Goal: Contribute content: Contribute content

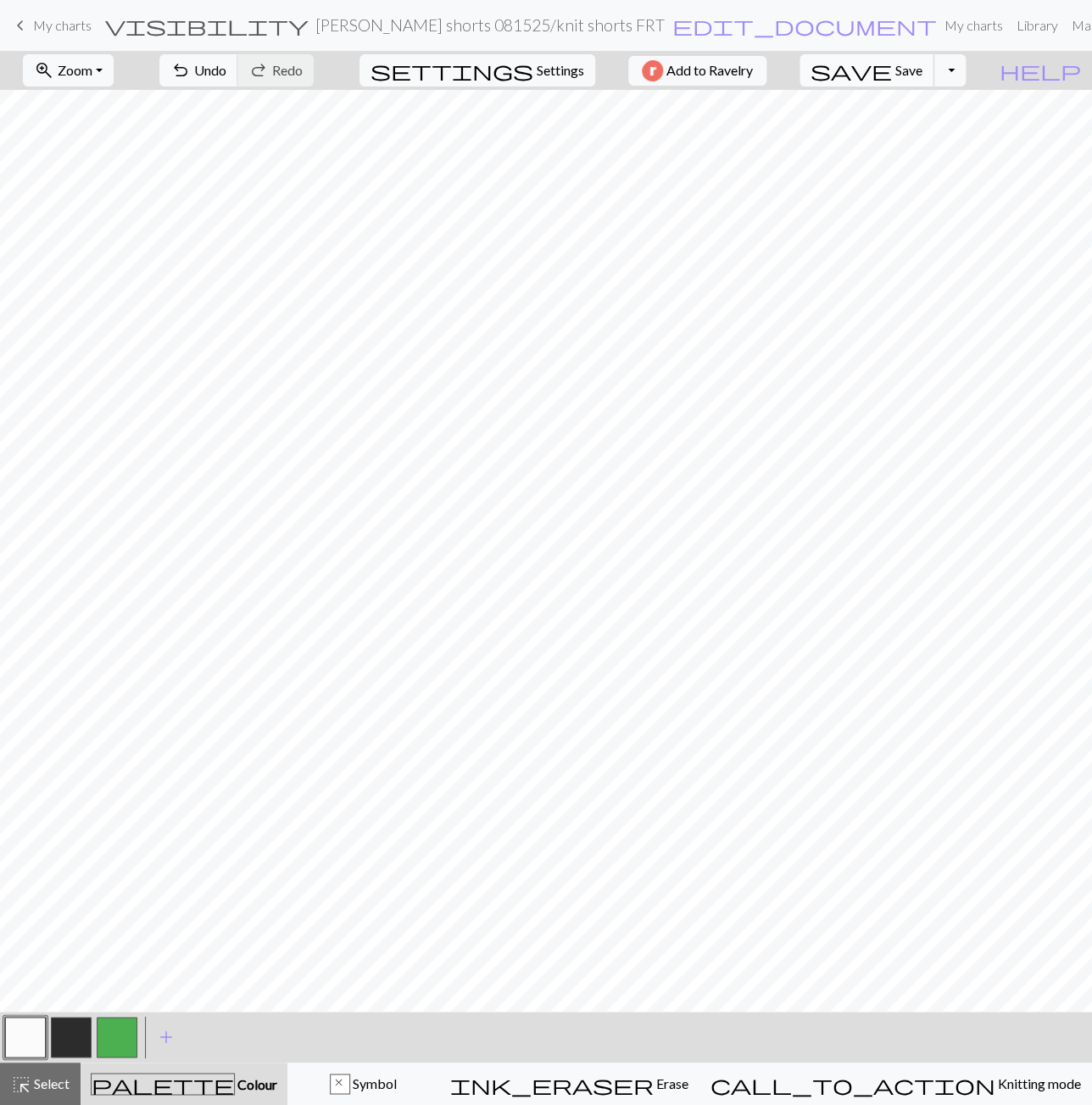
click at [892, 73] on span "save" at bounding box center [851, 70] width 81 height 24
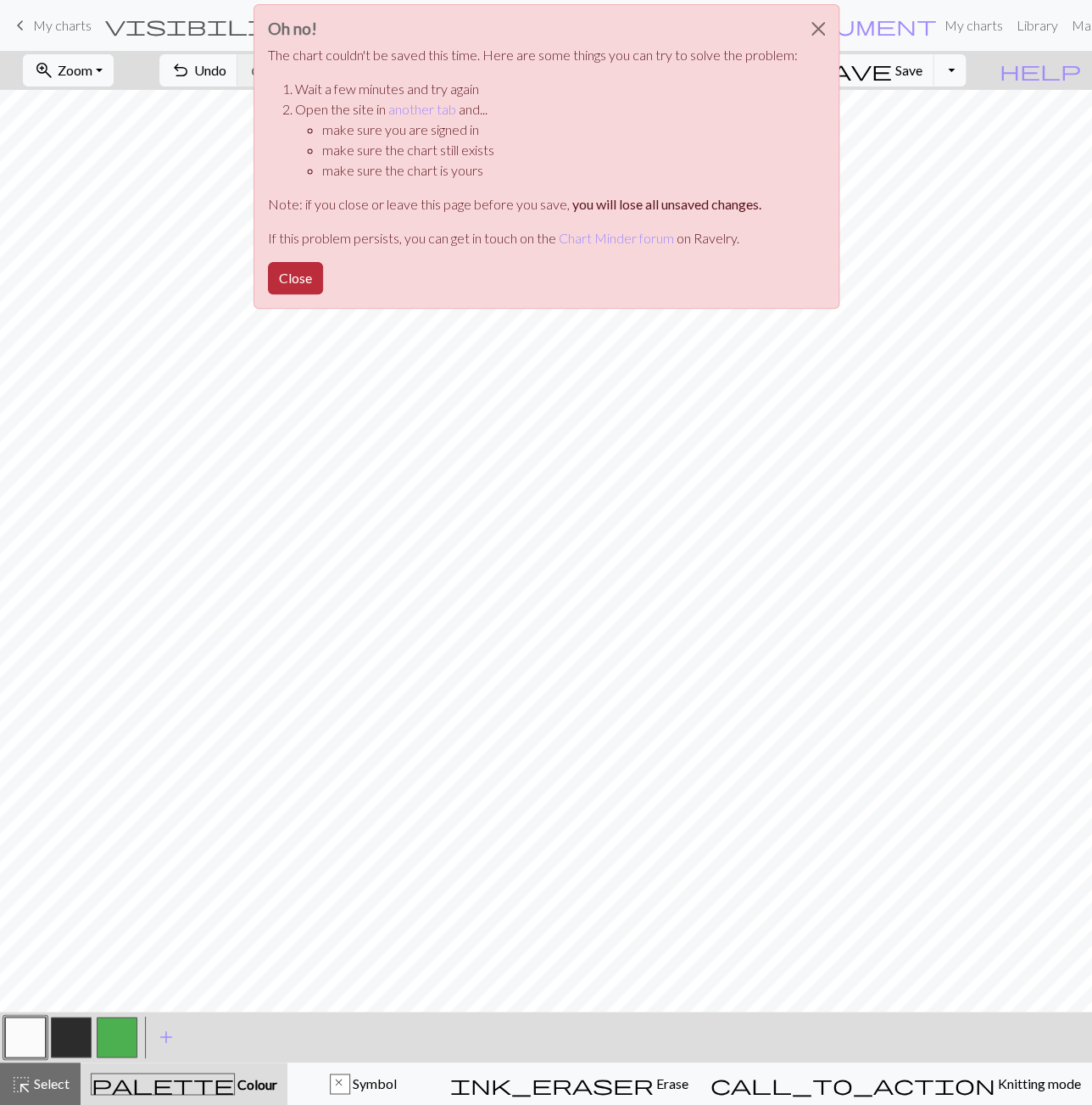
click at [288, 284] on button "Close" at bounding box center [295, 278] width 55 height 32
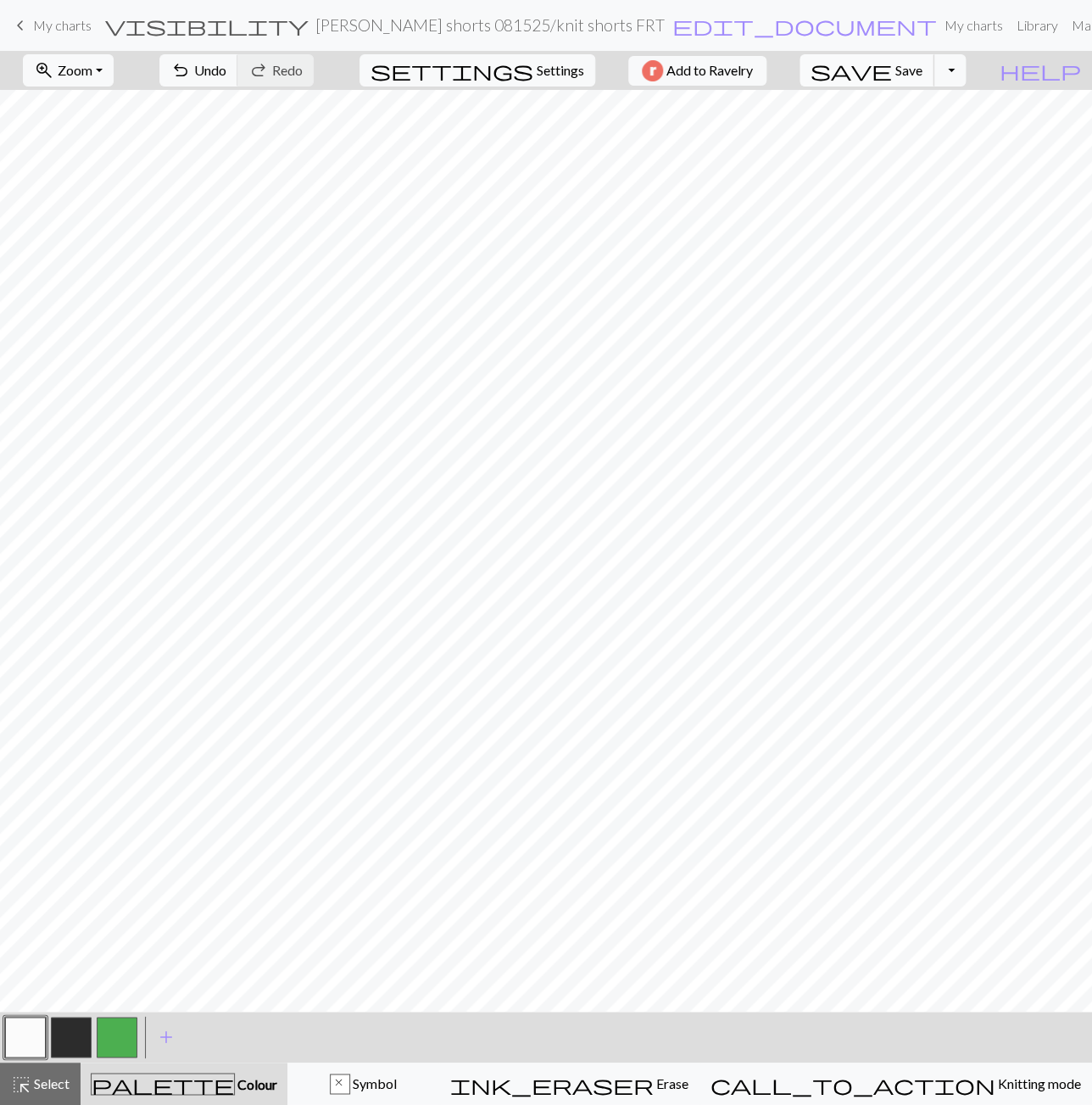
click at [923, 68] on span "Save" at bounding box center [909, 70] width 27 height 16
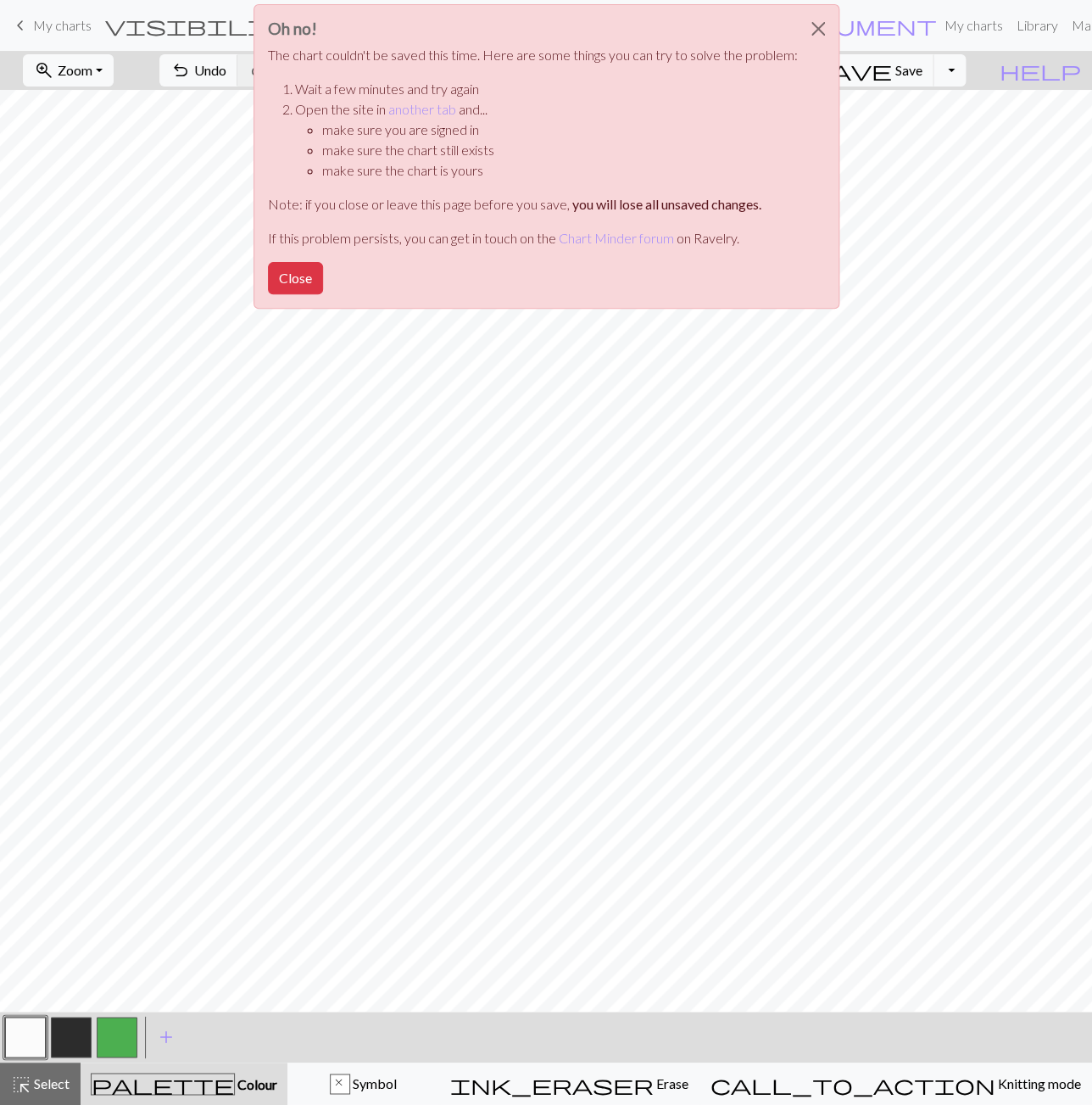
click at [882, 136] on div "Oh no! The chart couldn't be saved this time. Here are some things you can try …" at bounding box center [546, 160] width 1092 height 322
click at [294, 277] on button "Close" at bounding box center [295, 278] width 55 height 32
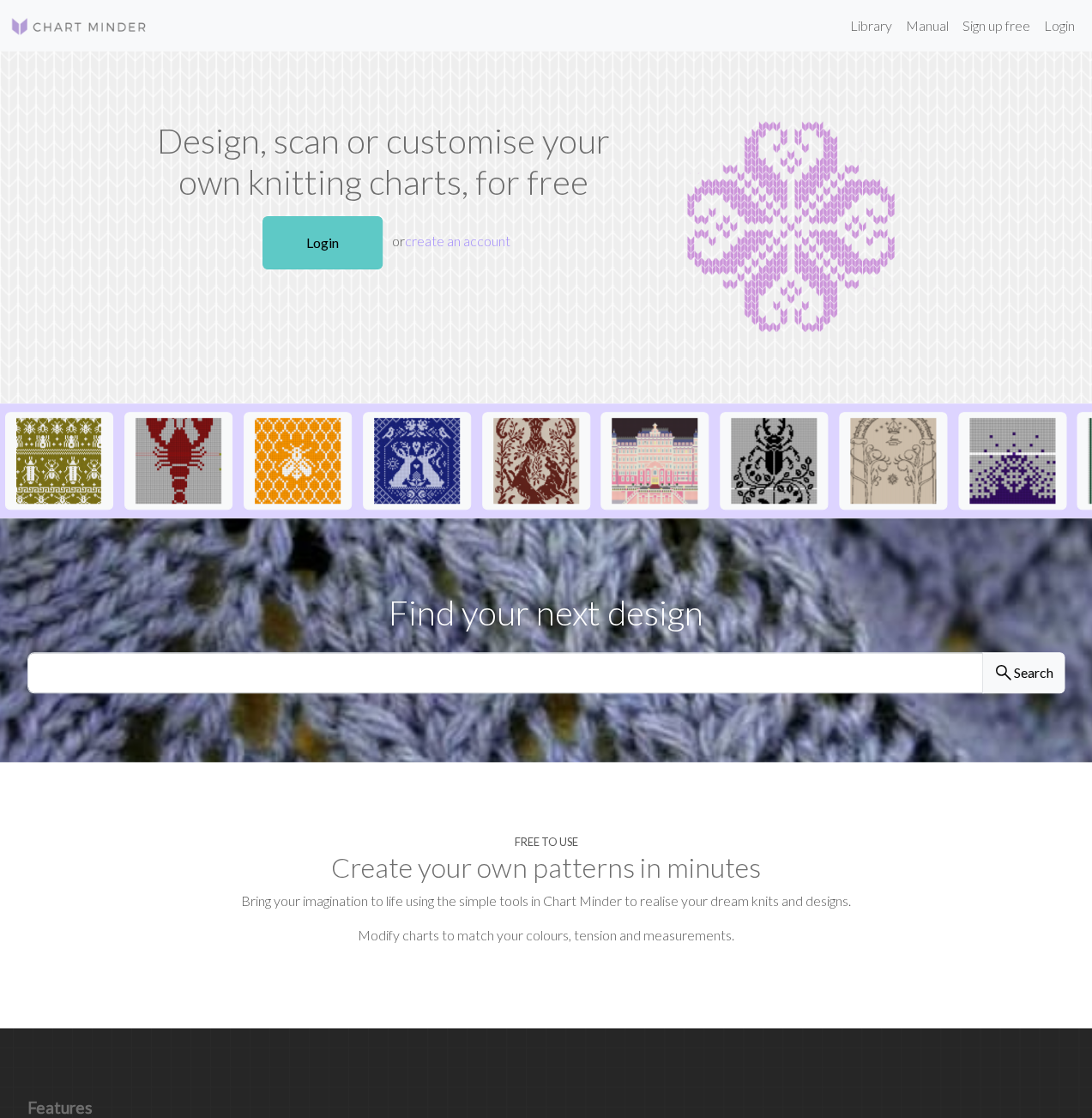
click at [357, 244] on link "Login" at bounding box center [323, 243] width 120 height 53
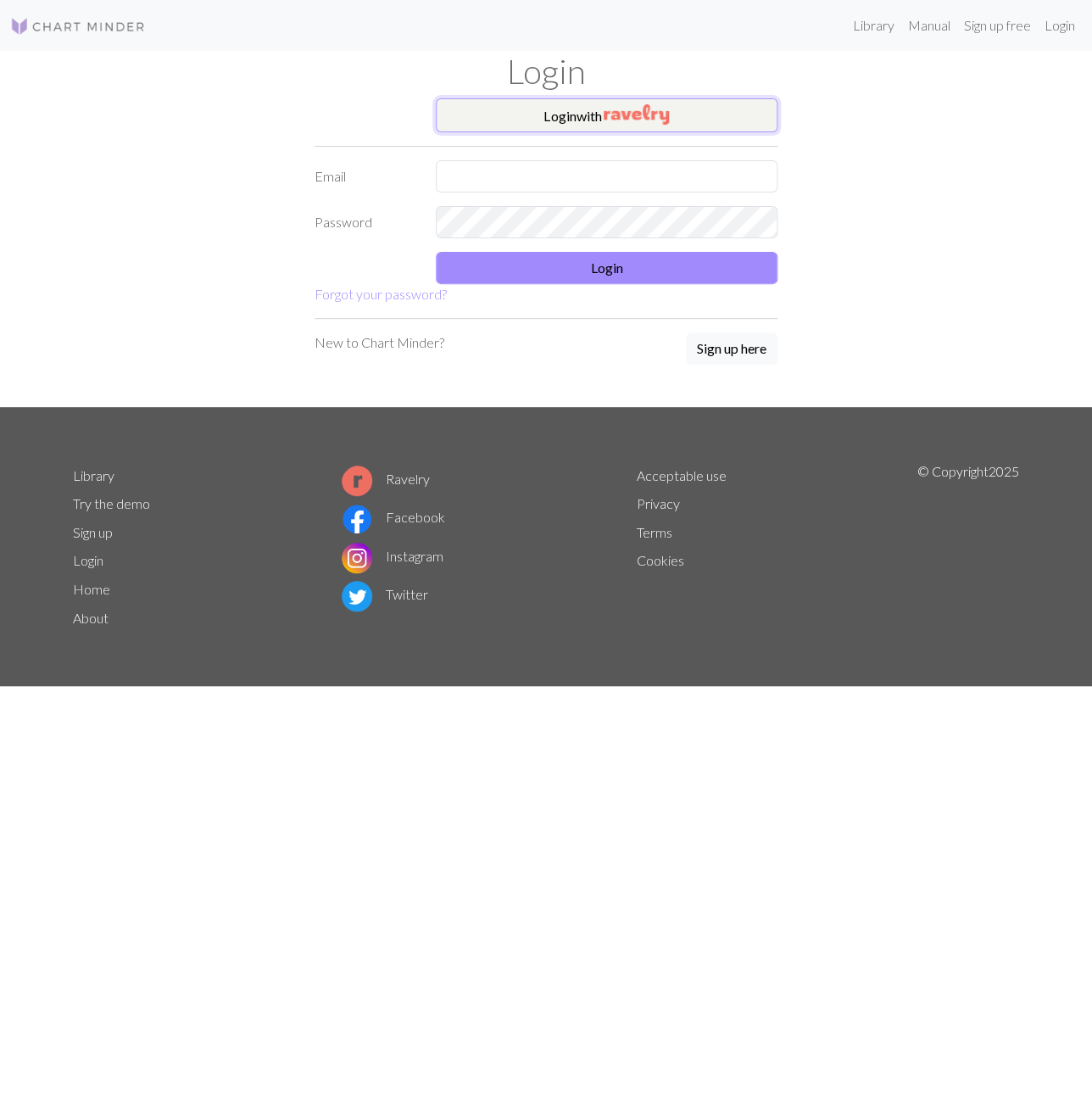
click at [572, 122] on button "Login with" at bounding box center [607, 115] width 343 height 34
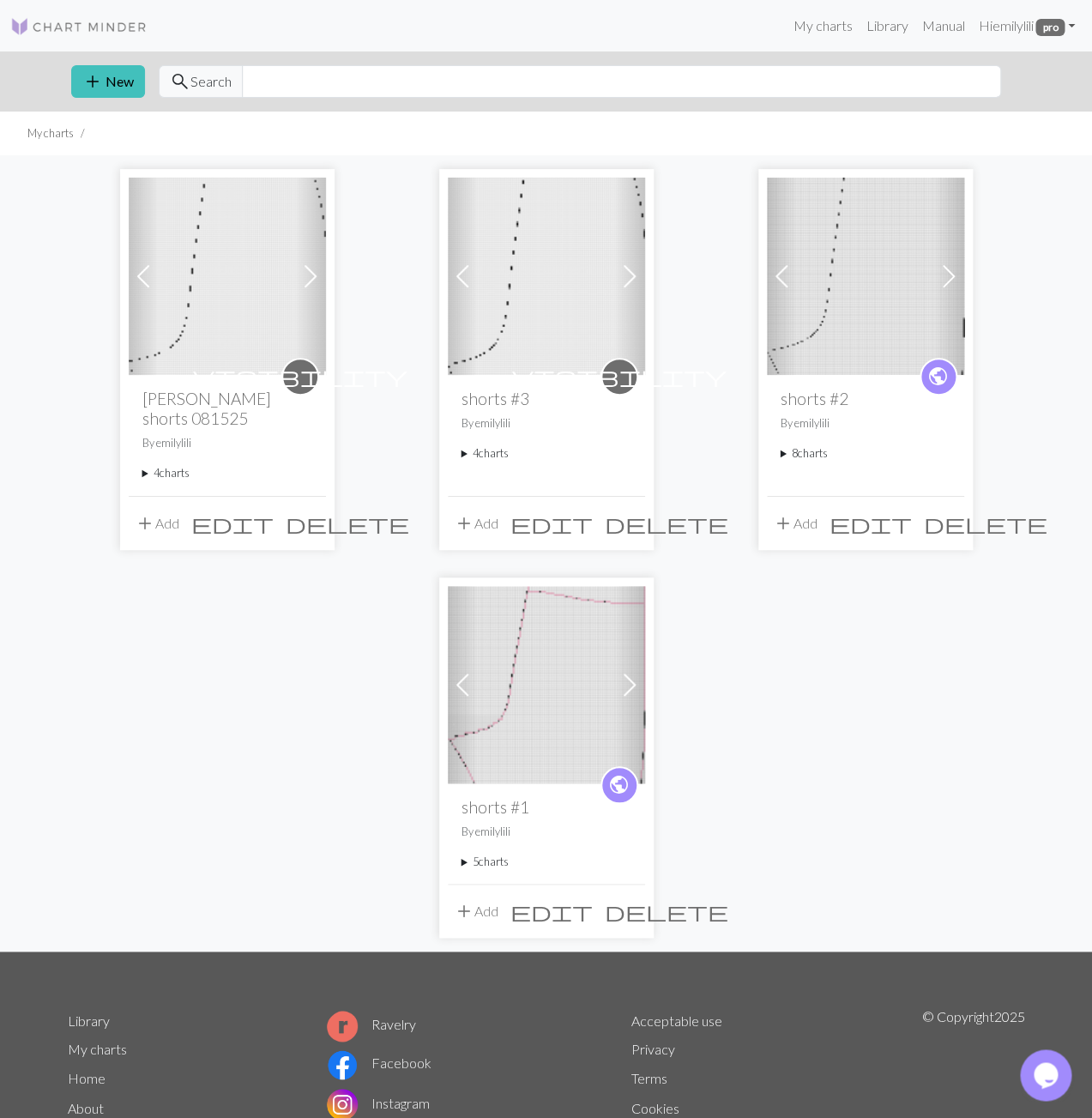
click at [147, 475] on summary "4 charts" at bounding box center [227, 473] width 170 height 16
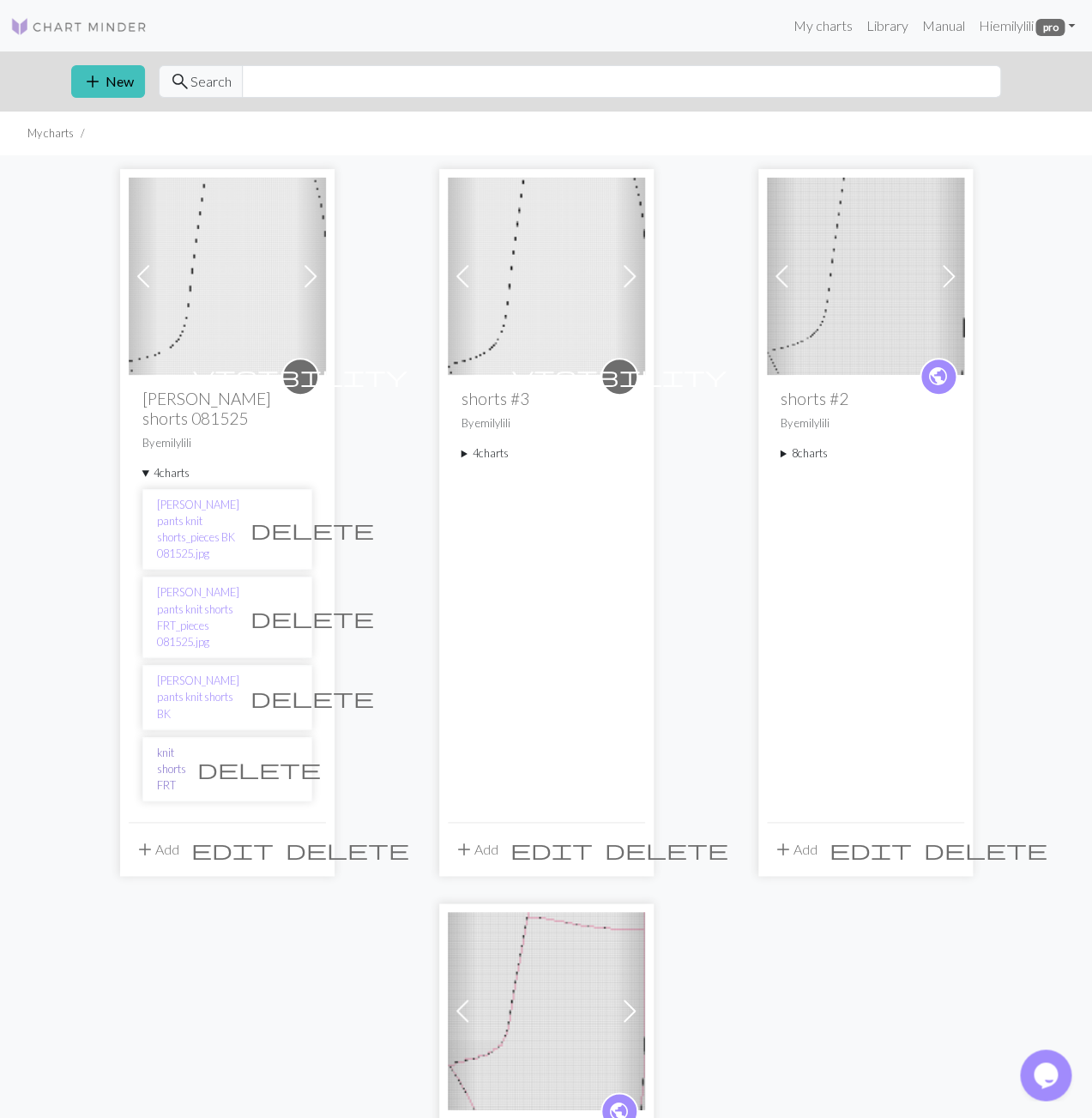
click at [178, 745] on link "knit shorts FRT" at bounding box center [171, 770] width 30 height 50
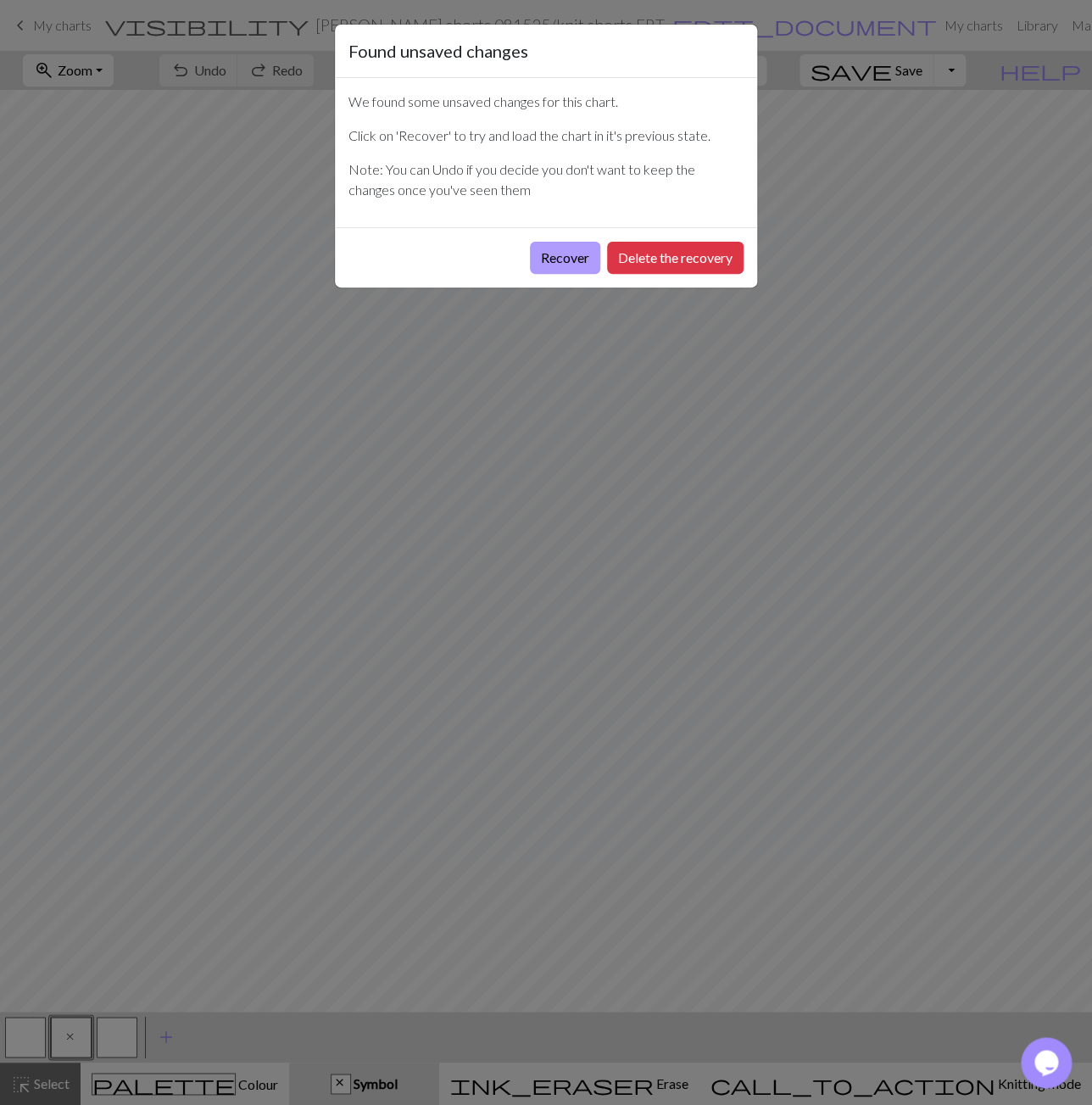
click at [575, 253] on button "Recover" at bounding box center [565, 258] width 71 height 32
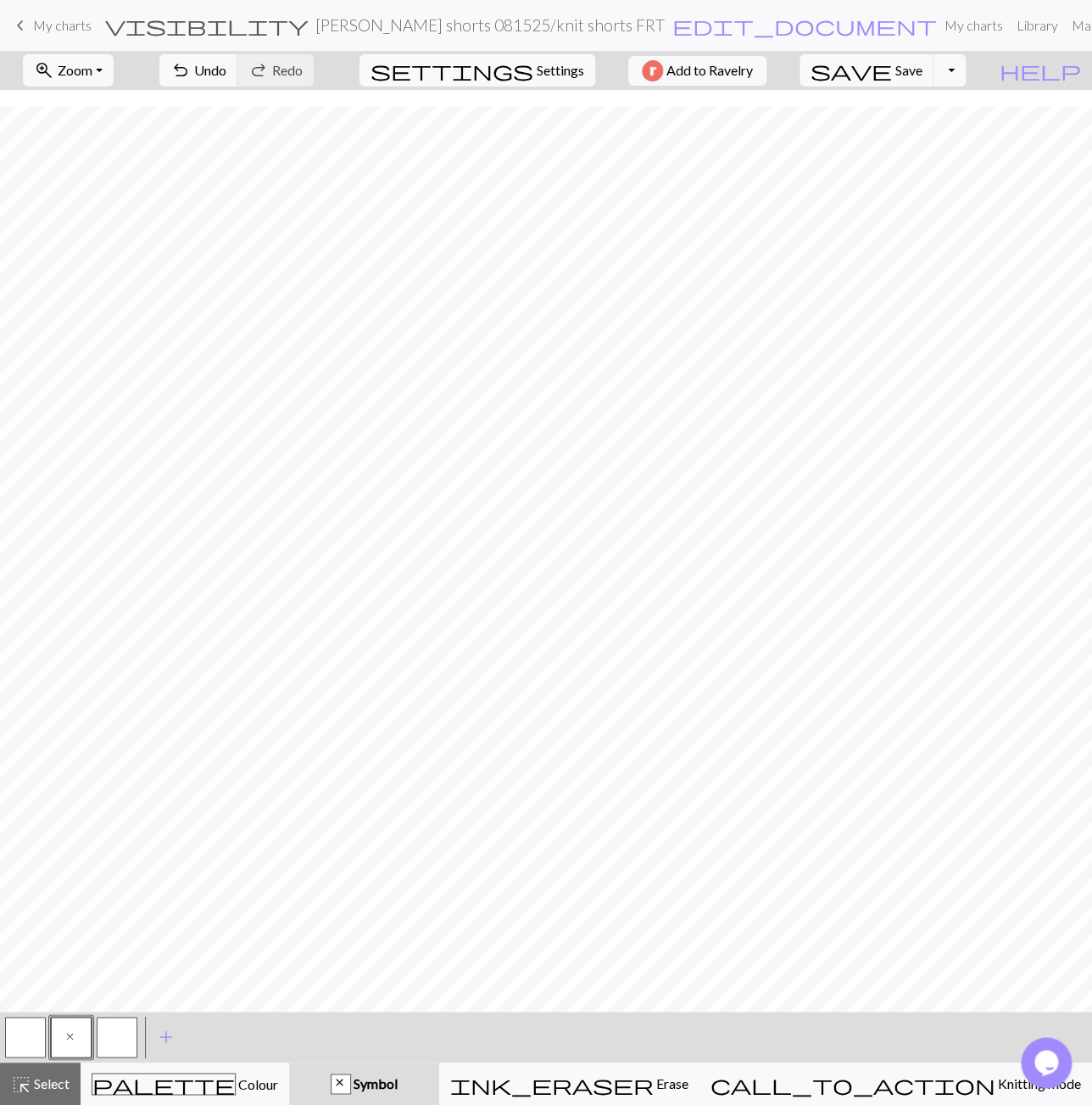
scroll to position [16, 0]
click at [923, 67] on span "Save" at bounding box center [909, 70] width 27 height 16
click at [18, 25] on span "keyboard_arrow_left" at bounding box center [21, 25] width 21 height 24
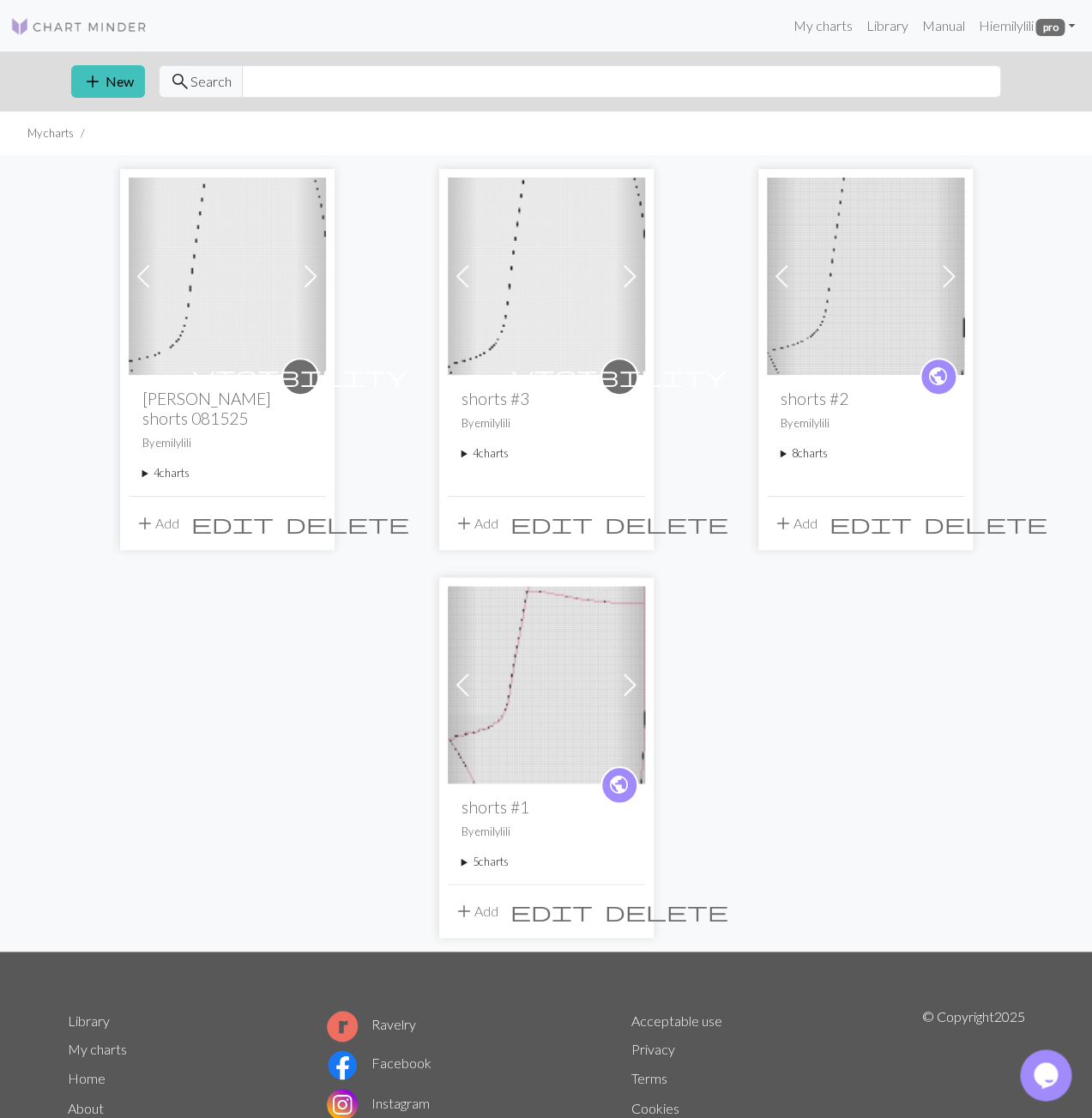
click at [148, 474] on summary "4 charts" at bounding box center [227, 473] width 170 height 16
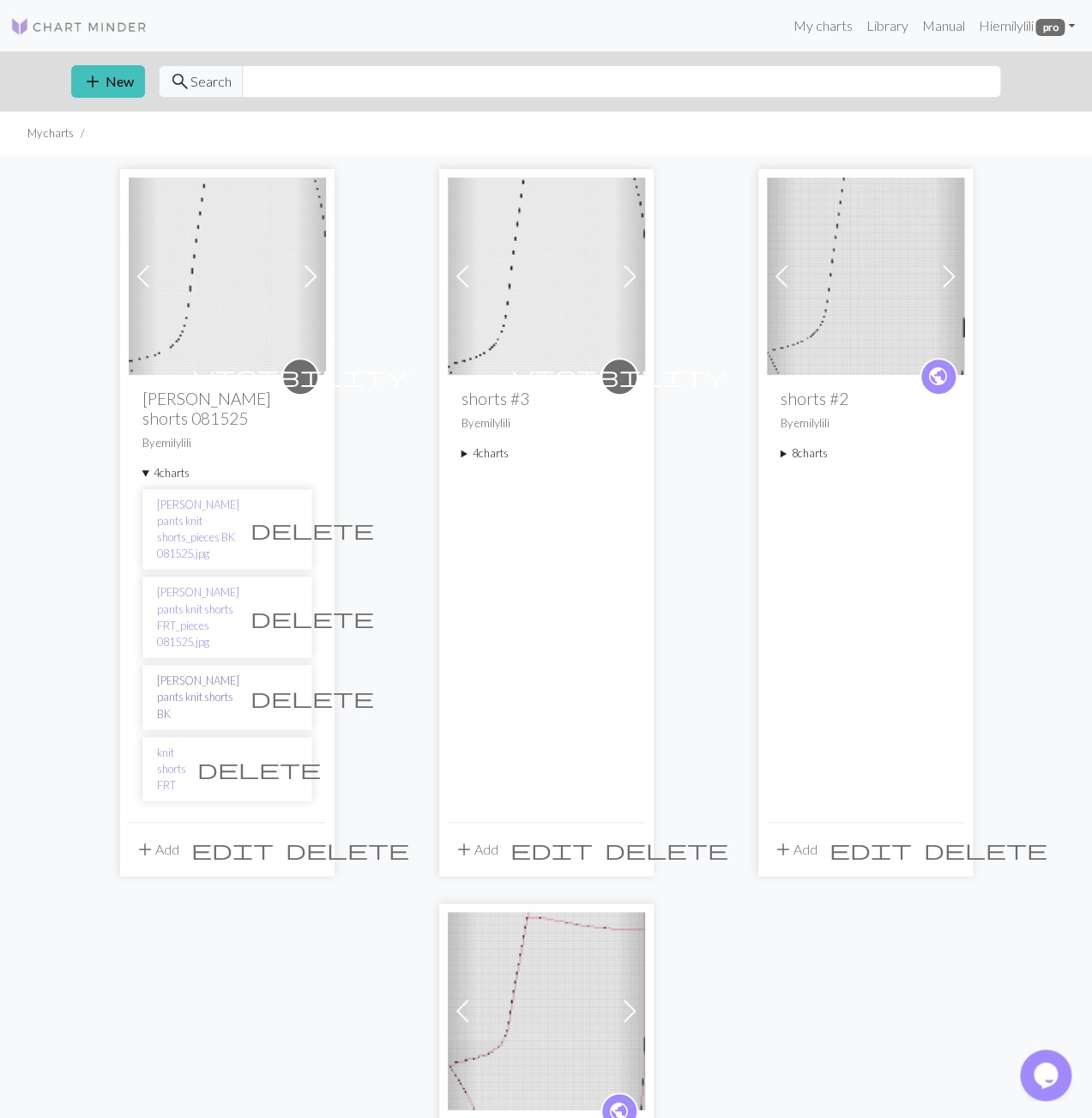
click at [173, 672] on link "[PERSON_NAME] pants knit shorts BK" at bounding box center [198, 697] width 82 height 50
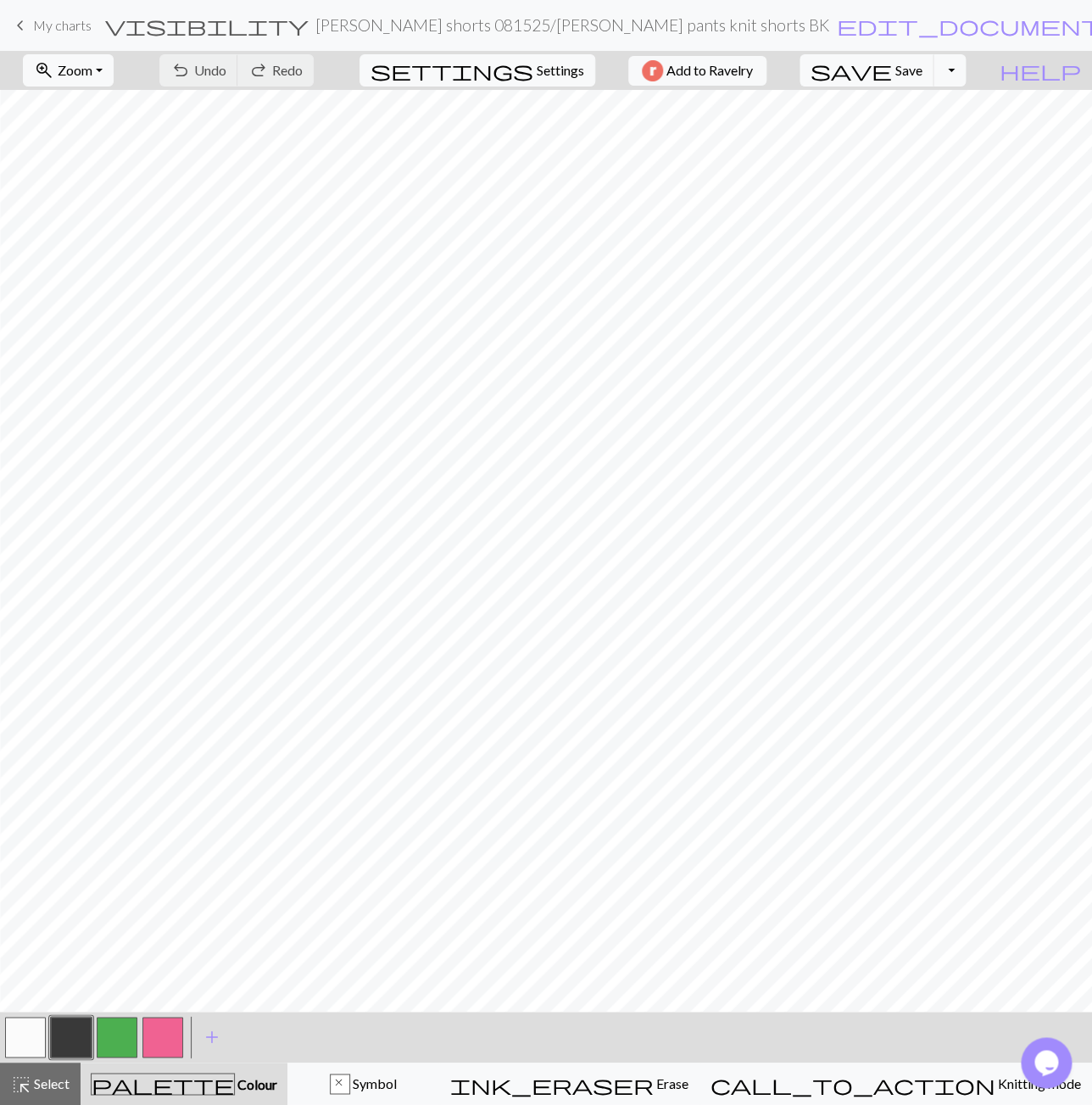
scroll to position [0, 716]
click at [24, 20] on span "keyboard_arrow_left" at bounding box center [21, 25] width 21 height 24
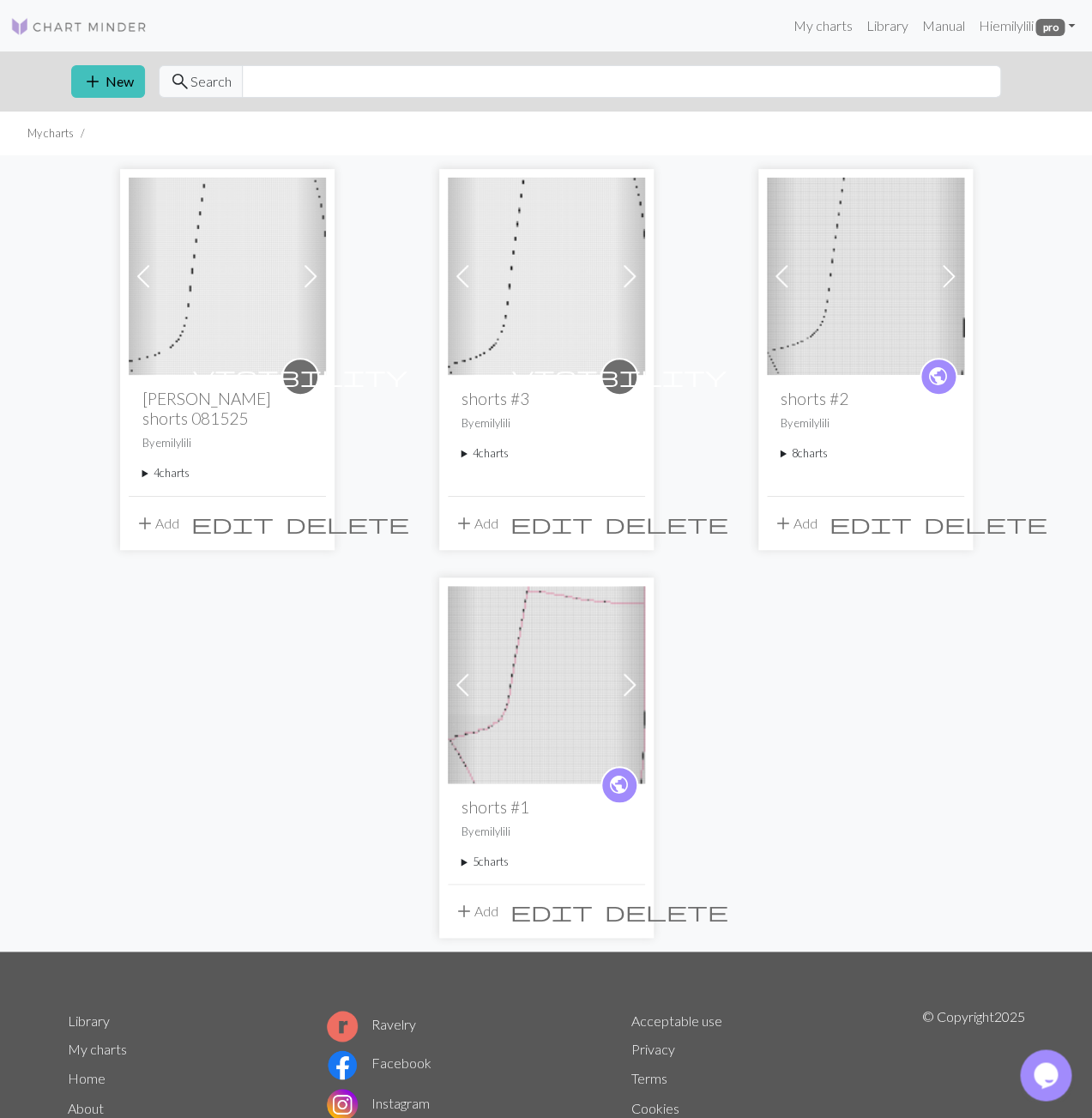
click at [145, 475] on summary "4 charts" at bounding box center [227, 473] width 170 height 16
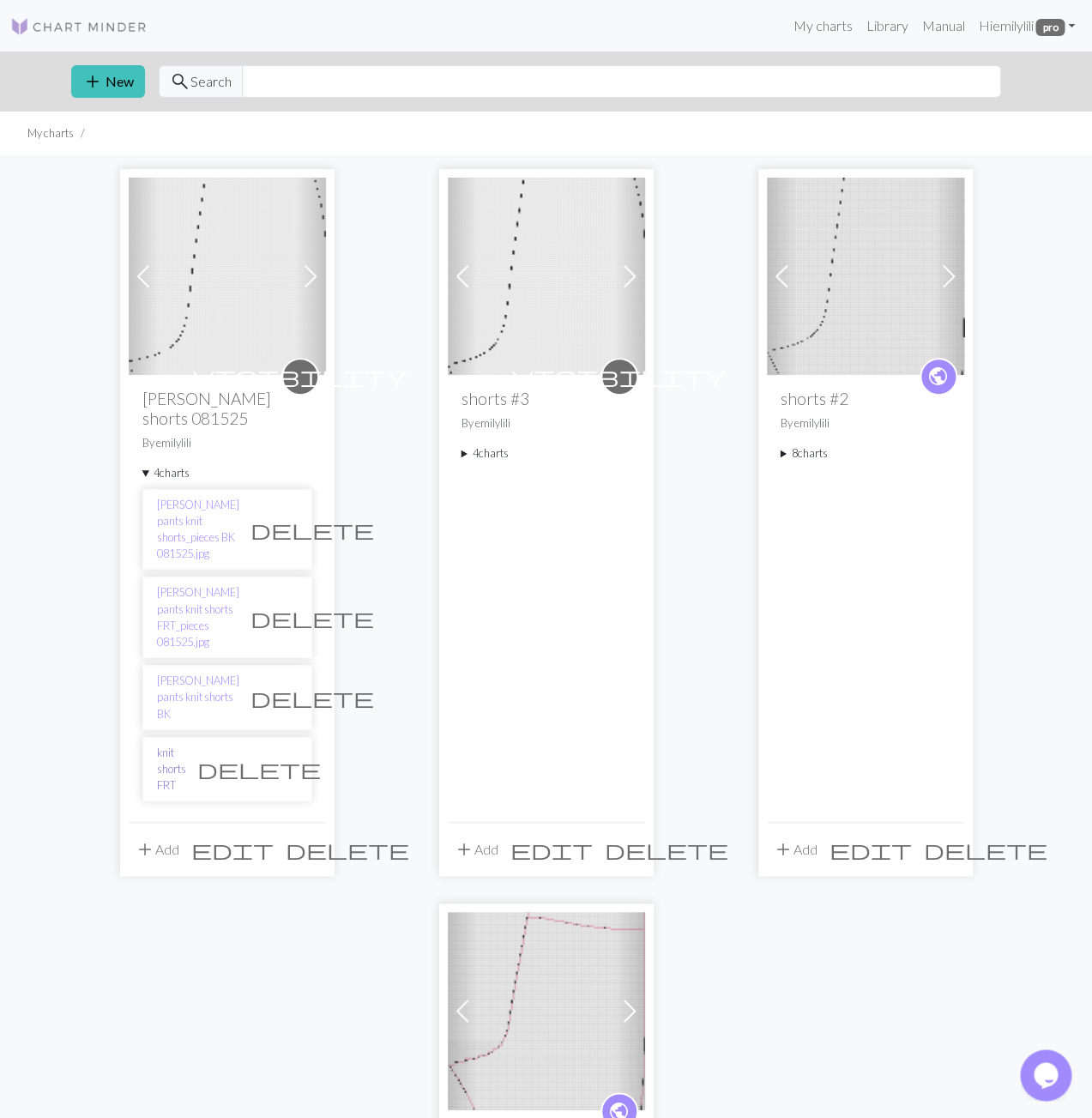
click at [186, 745] on link "knit shorts FRT" at bounding box center [171, 770] width 30 height 50
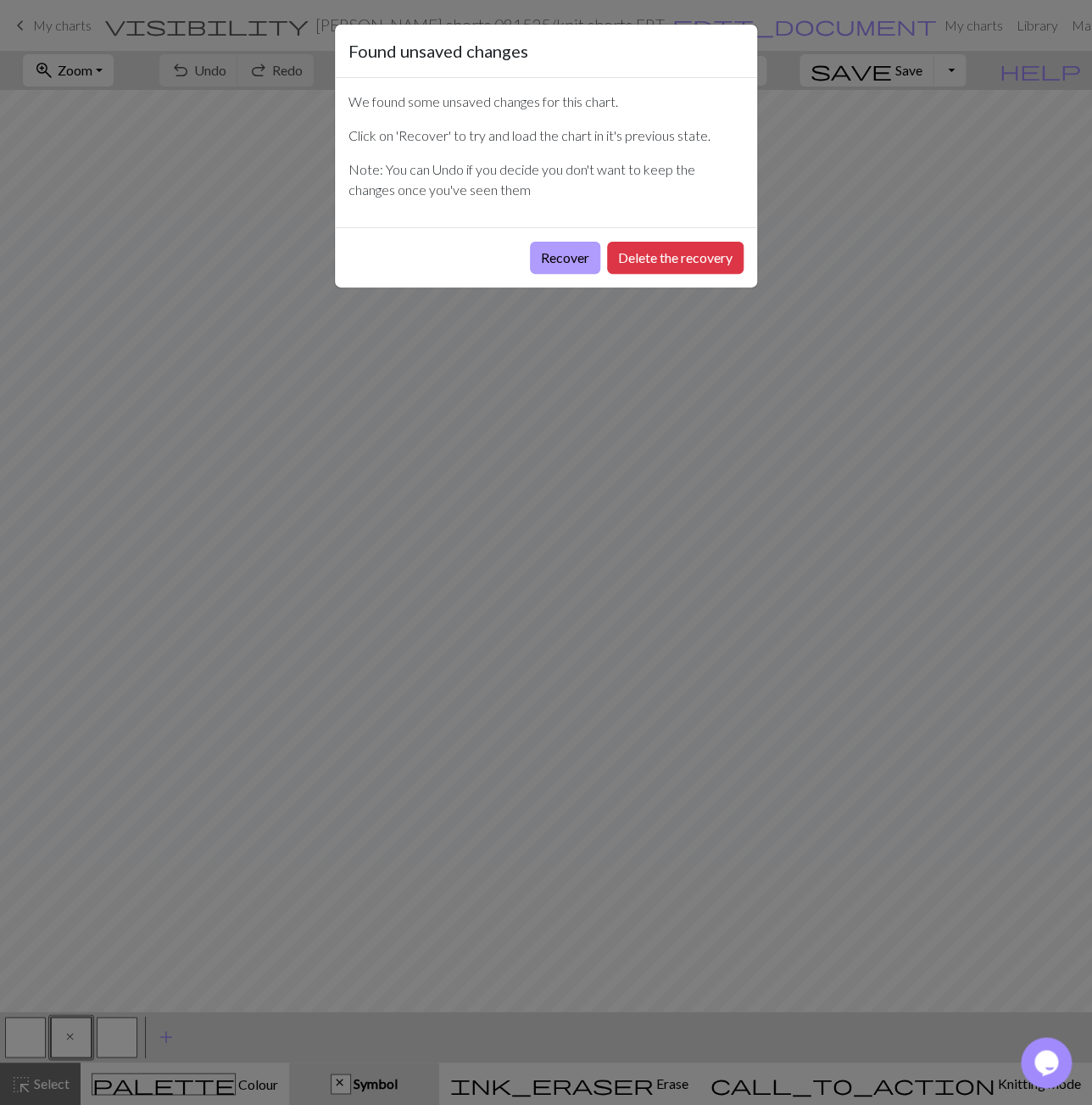
click at [563, 260] on button "Recover" at bounding box center [565, 258] width 71 height 32
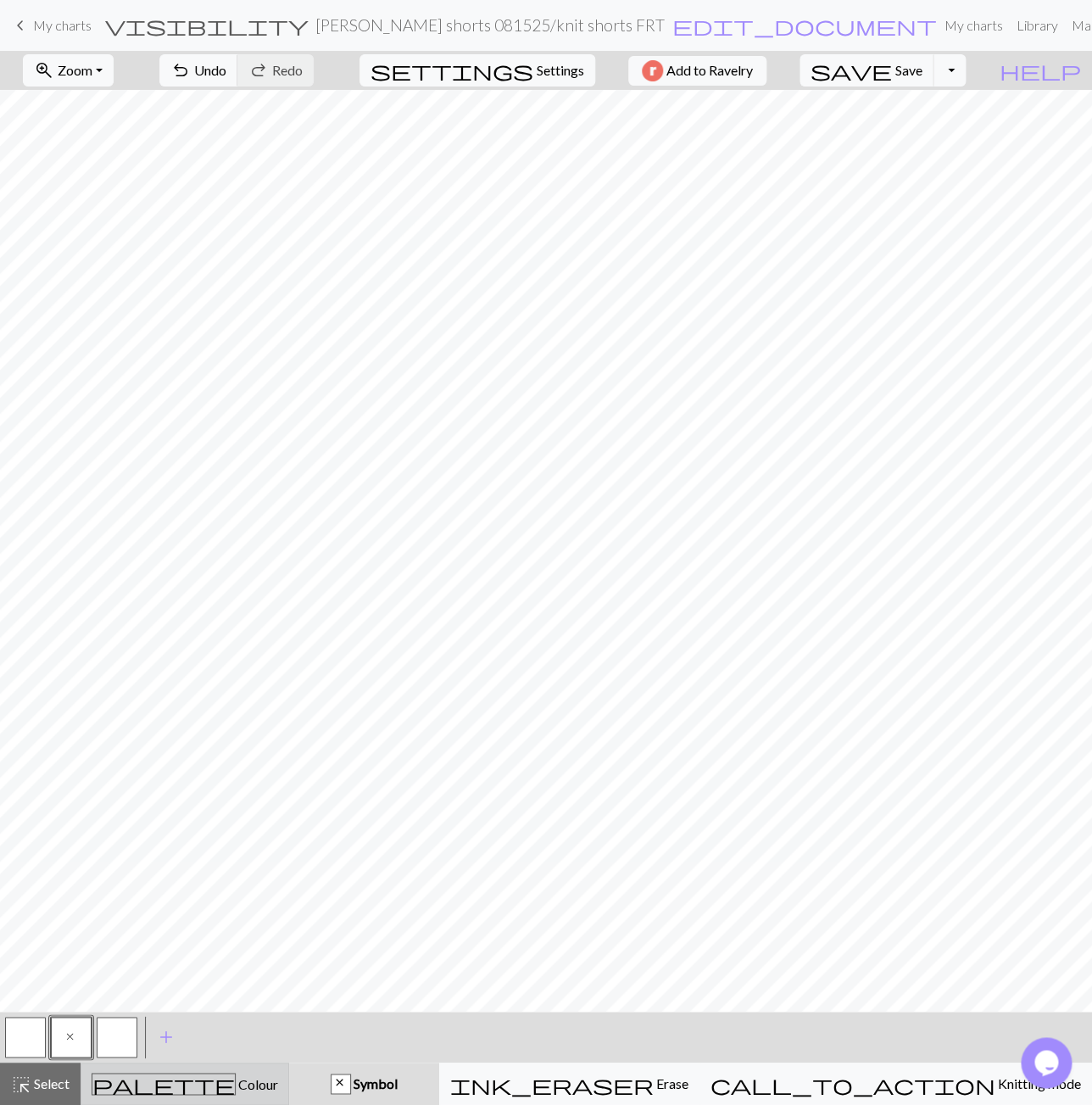
click at [143, 1081] on div "palette Colour Colour" at bounding box center [185, 1083] width 187 height 22
click at [166, 1035] on span "add" at bounding box center [166, 1036] width 21 height 24
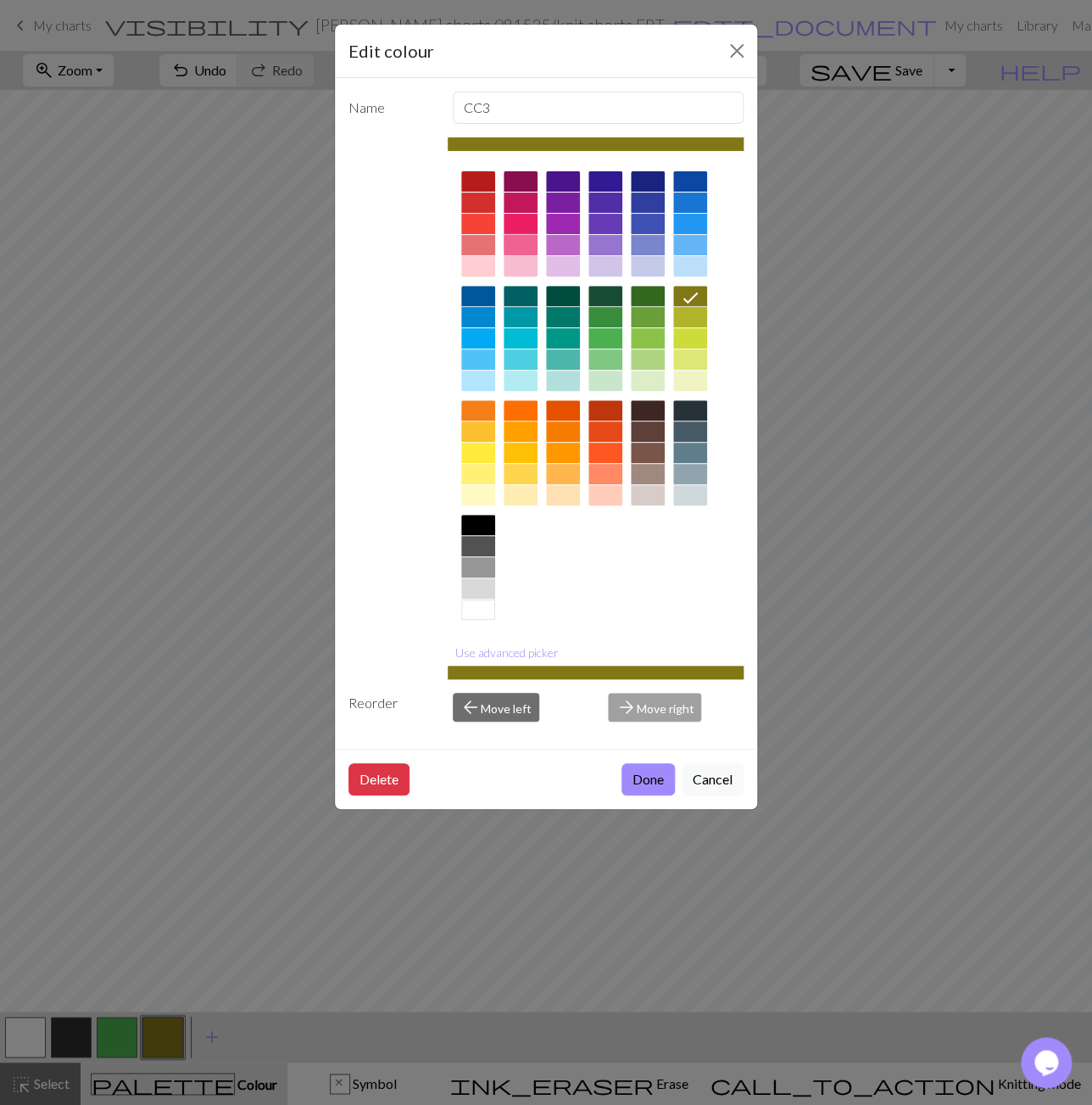
click at [523, 241] on div at bounding box center [521, 245] width 34 height 21
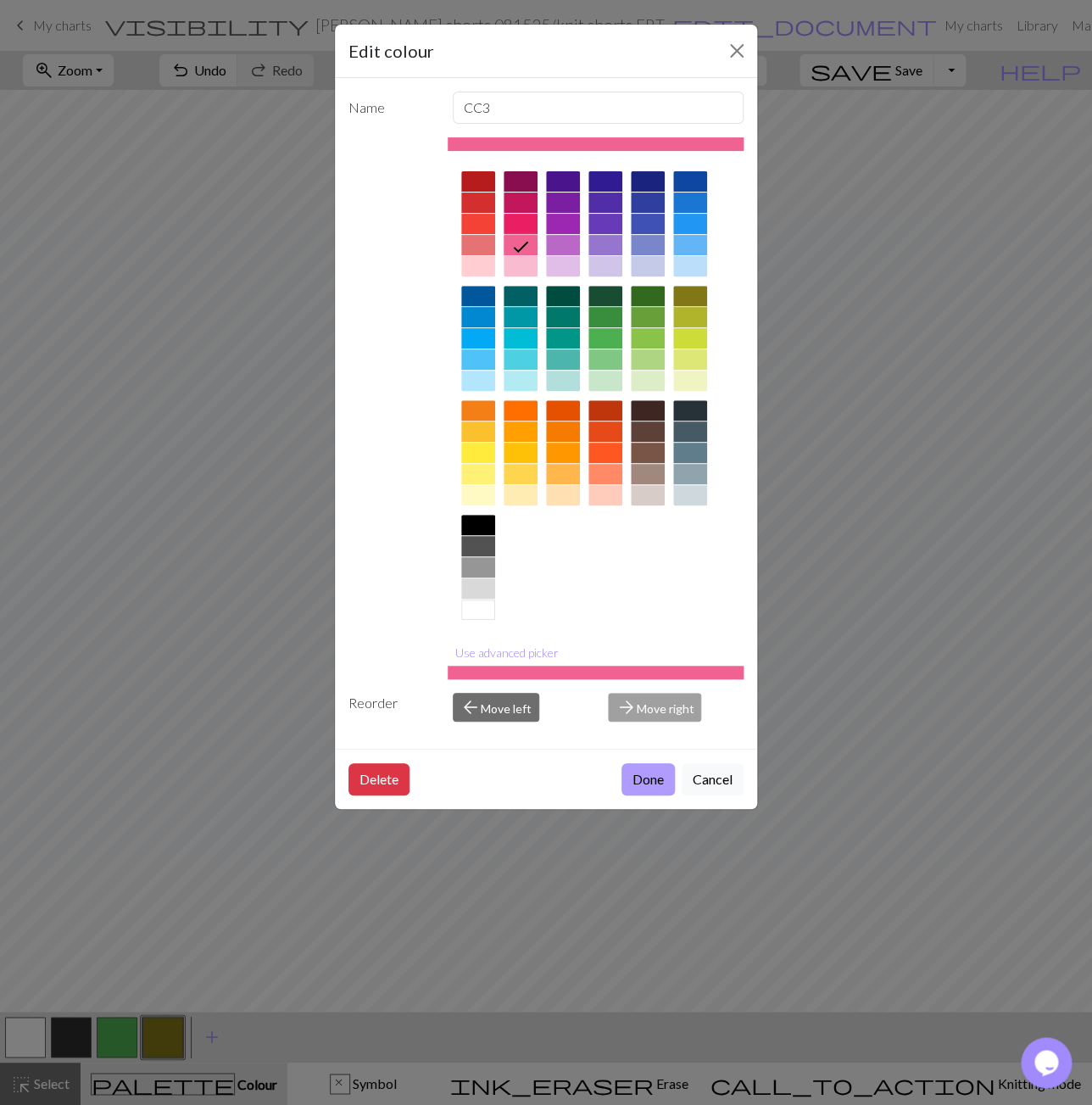
click at [659, 789] on button "Done" at bounding box center [648, 779] width 54 height 32
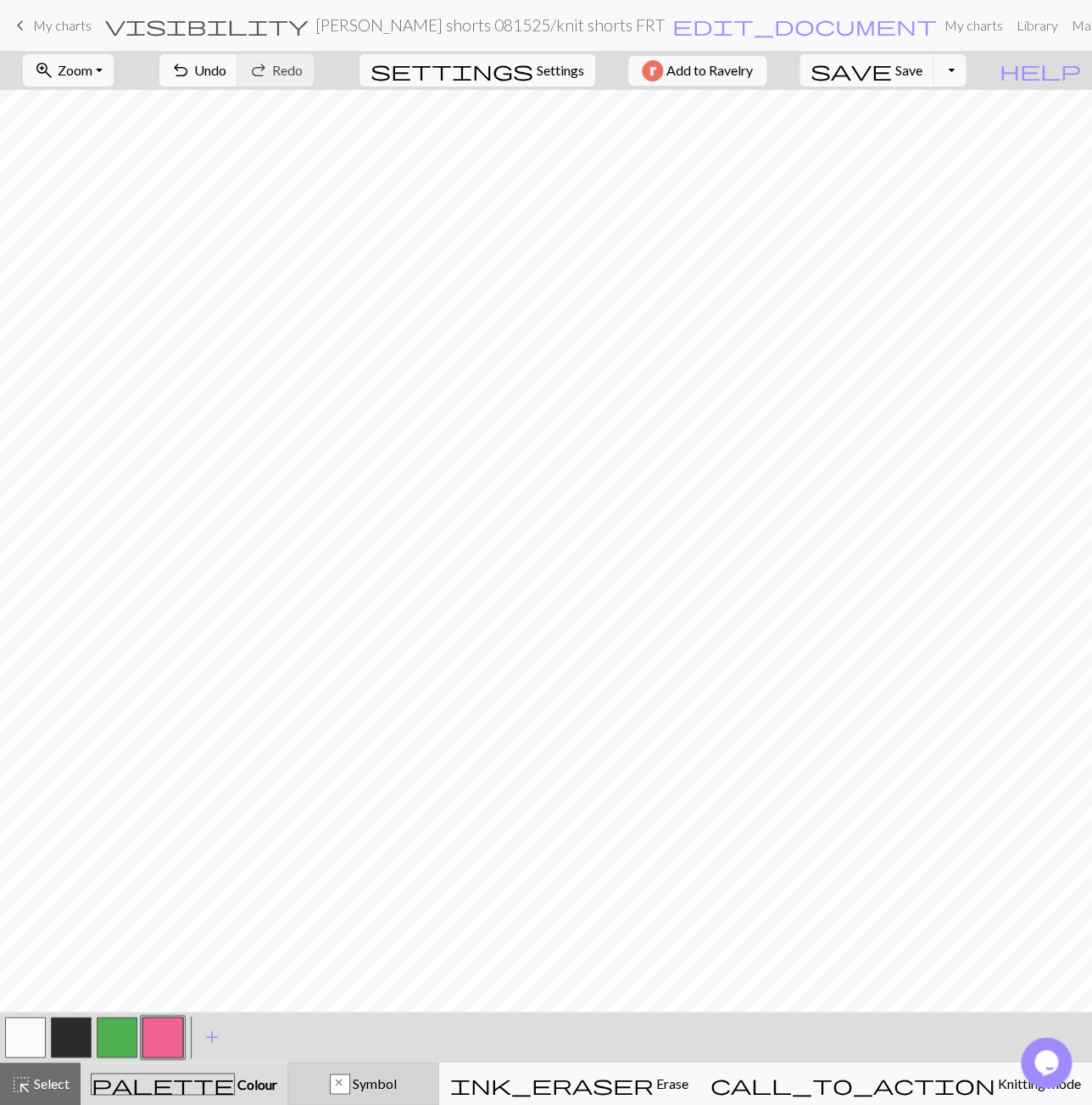
click at [349, 1081] on div "x" at bounding box center [340, 1084] width 19 height 21
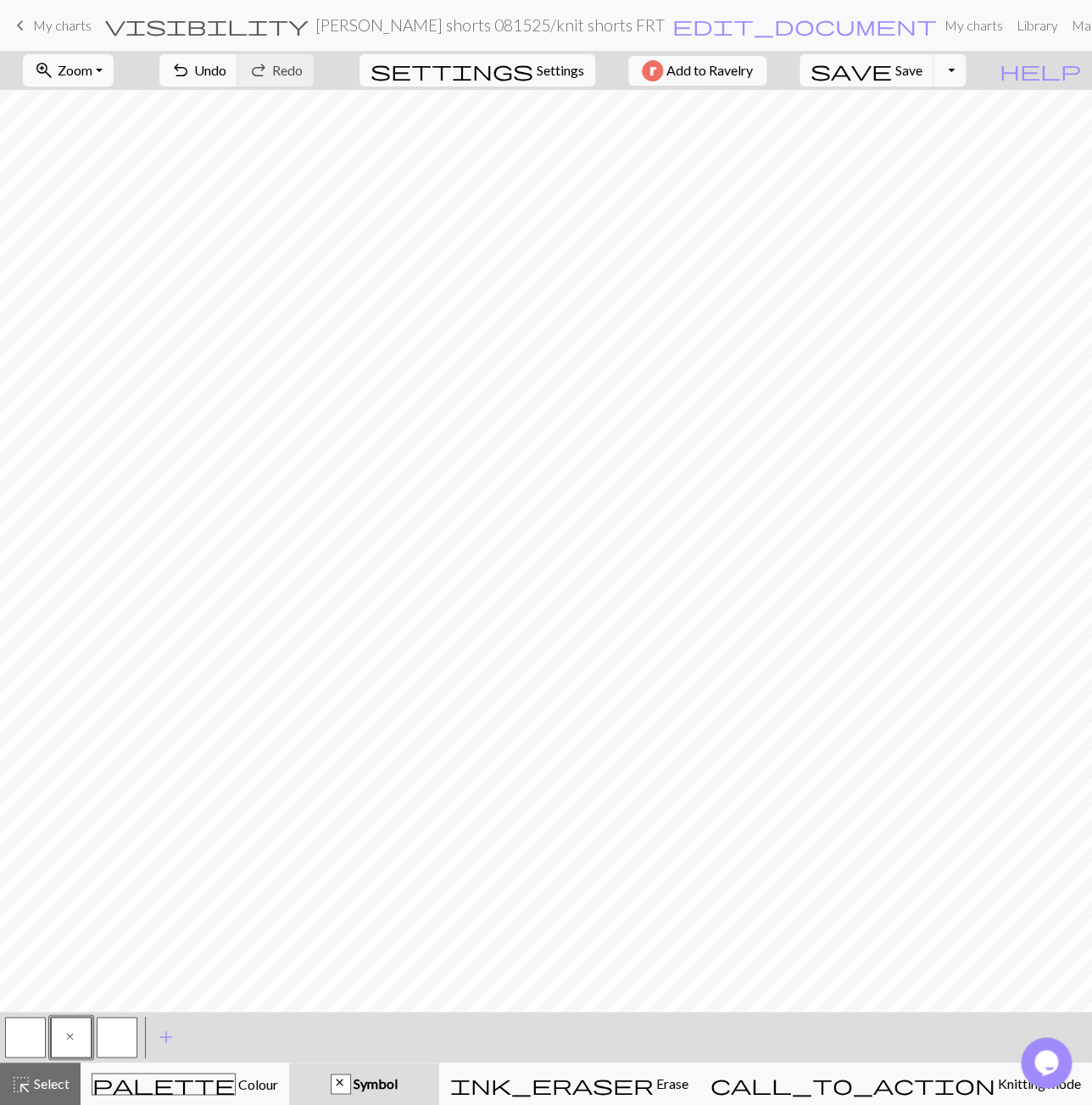
click at [14, 1036] on button "button" at bounding box center [25, 1036] width 41 height 41
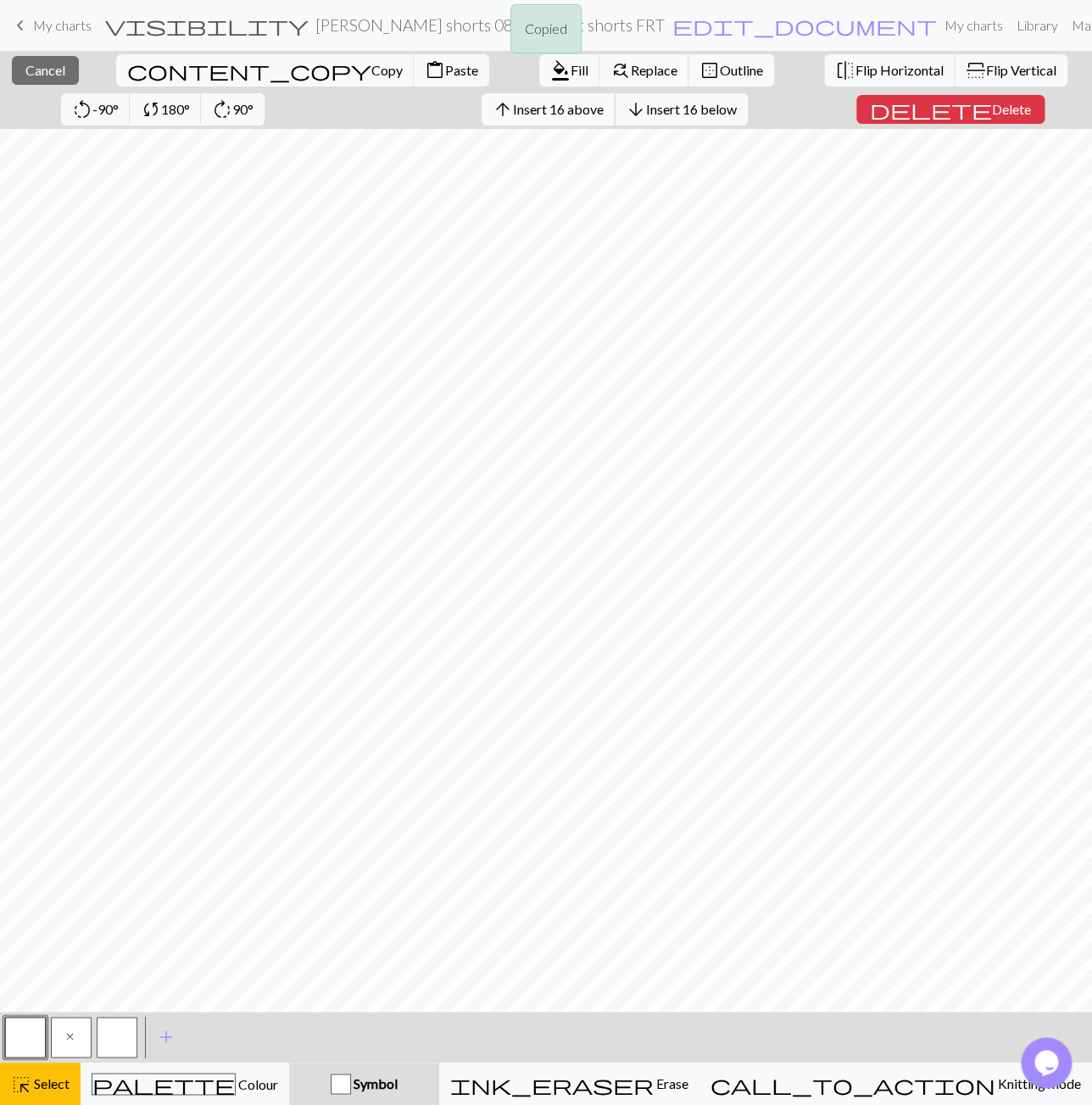
click at [513, 109] on span "Insert 16 above" at bounding box center [559, 109] width 91 height 16
click at [445, 71] on span "Paste" at bounding box center [462, 70] width 33 height 16
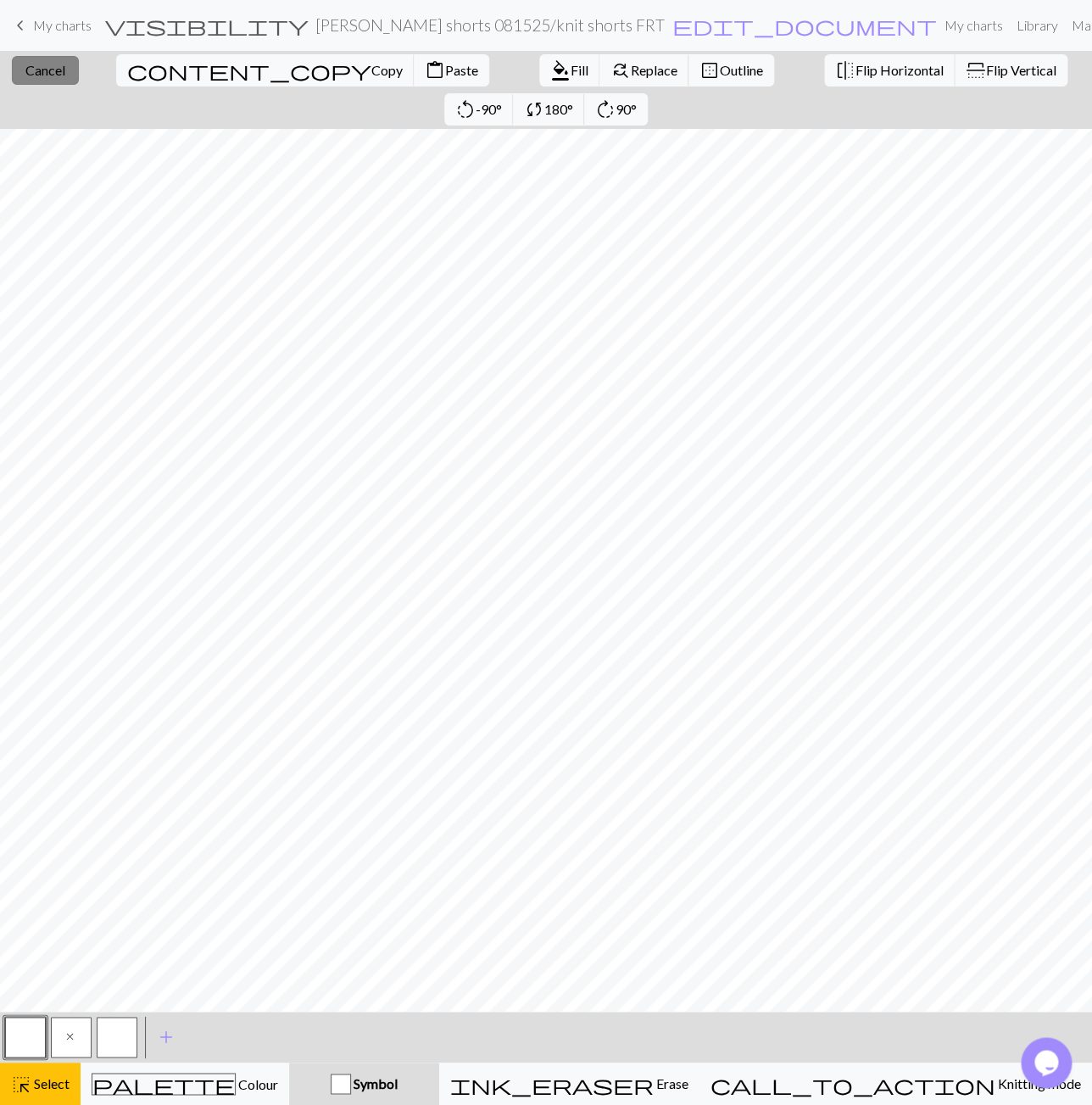
click at [59, 75] on span "Cancel" at bounding box center [45, 70] width 40 height 16
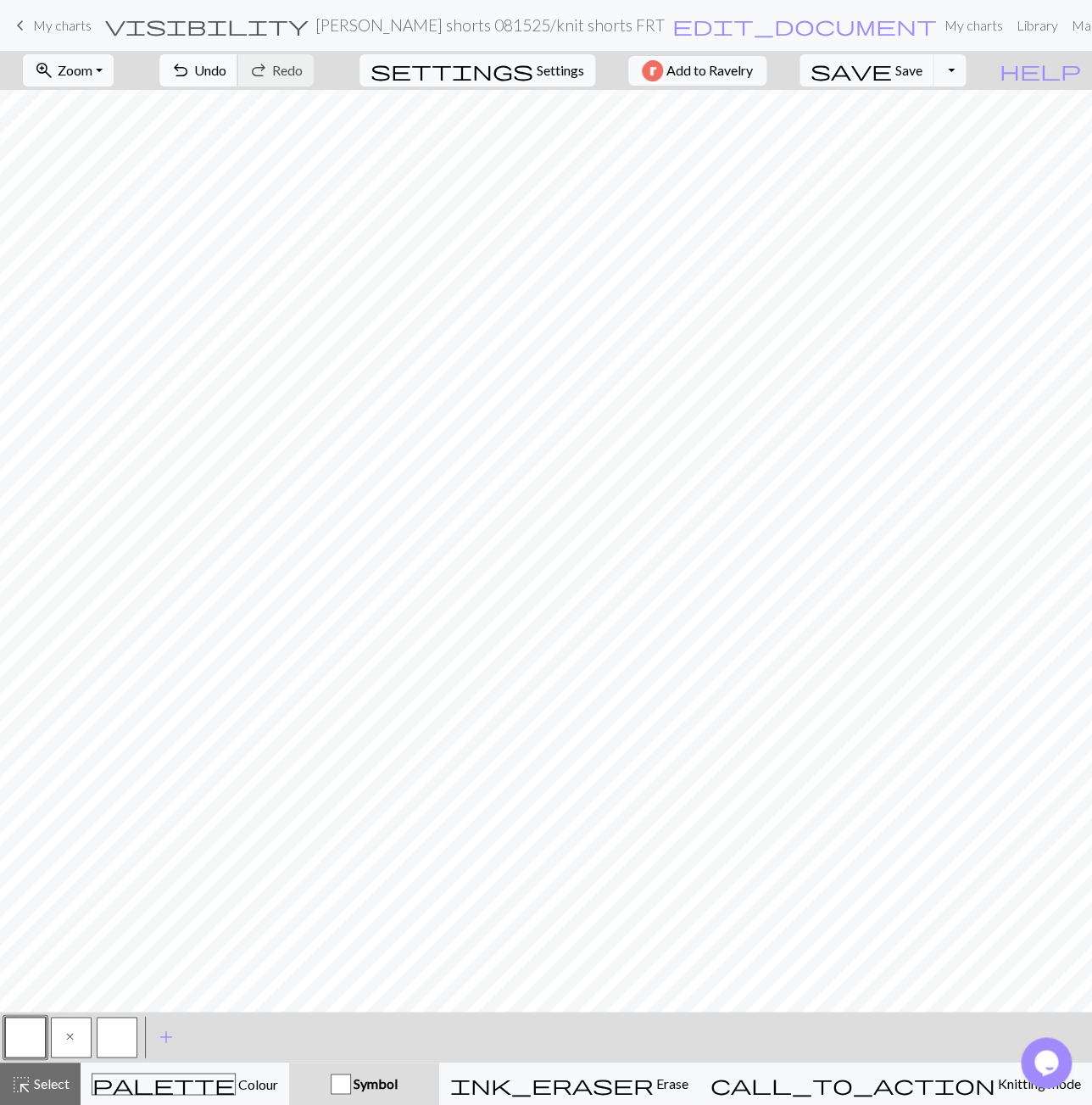
click at [227, 72] on span "Undo" at bounding box center [210, 70] width 32 height 16
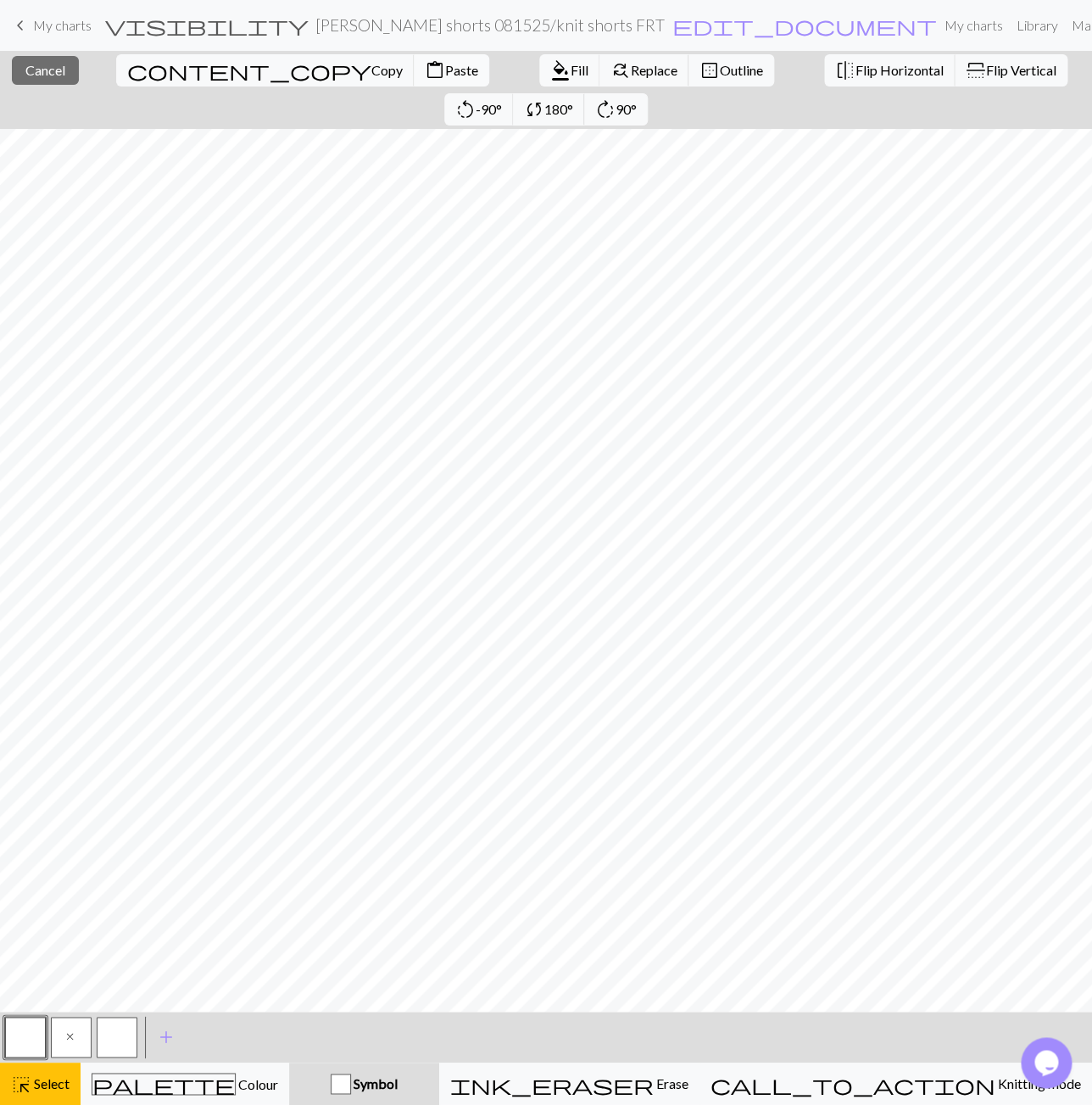
click at [445, 75] on span "Paste" at bounding box center [462, 70] width 33 height 16
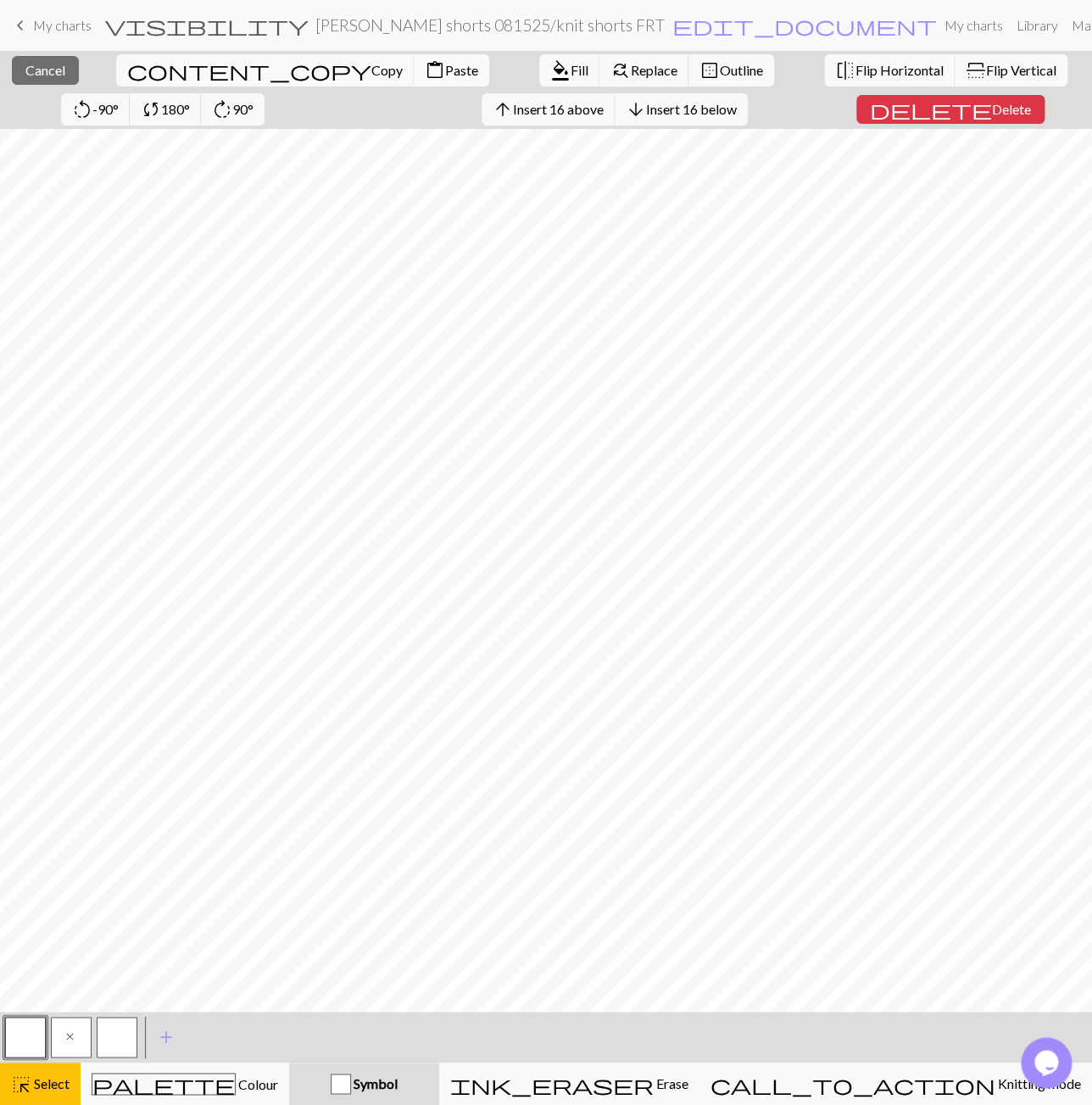
click at [445, 71] on span "Paste" at bounding box center [462, 70] width 33 height 16
click at [986, 74] on span "Flip Vertical" at bounding box center [1021, 70] width 71 height 16
click at [42, 72] on span "Cancel" at bounding box center [45, 70] width 40 height 16
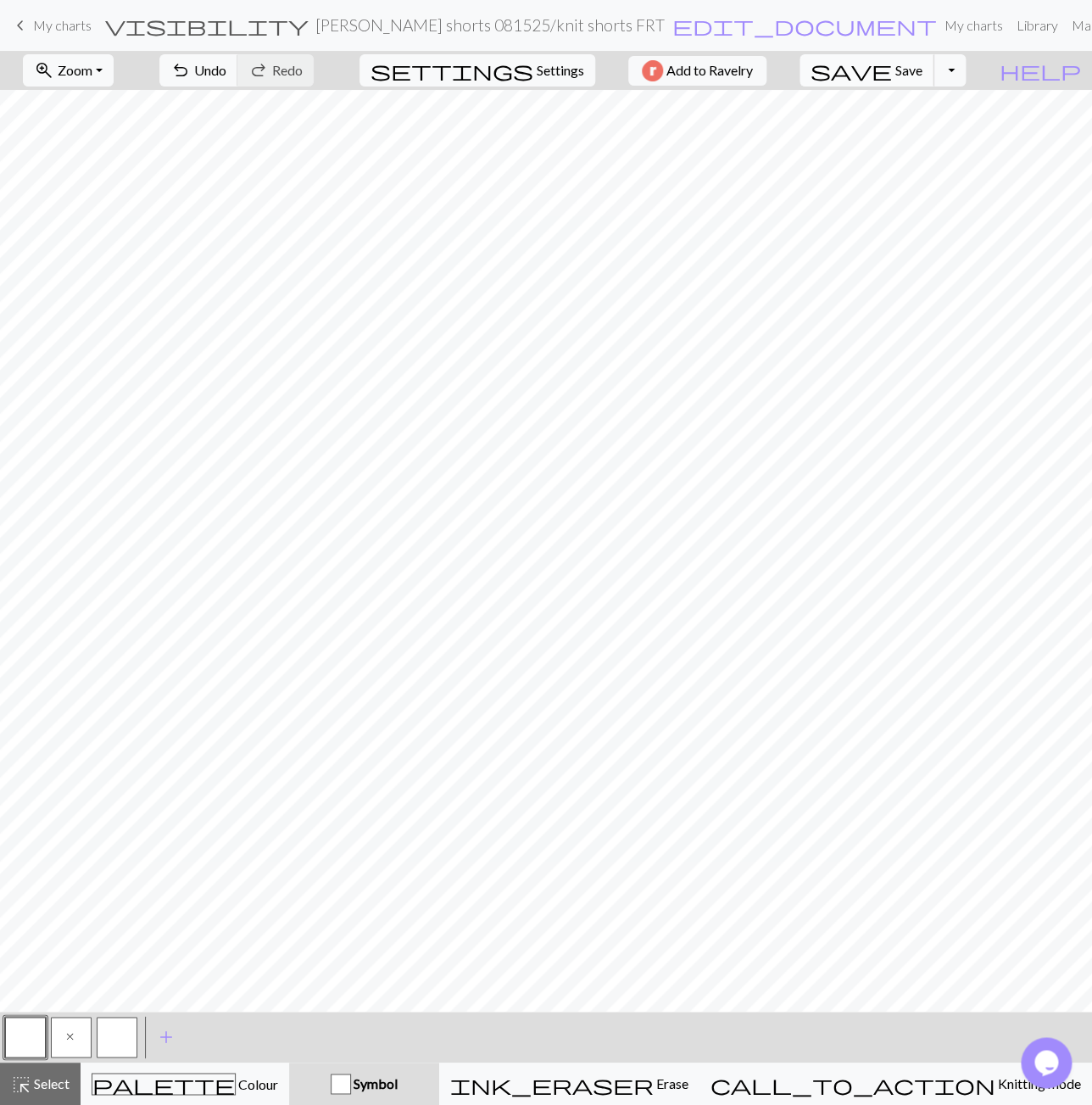
click at [926, 69] on button "save Save Save" at bounding box center [866, 71] width 135 height 32
click at [92, 66] on span "Zoom" at bounding box center [75, 70] width 35 height 16
click at [101, 131] on button "Fit width" at bounding box center [91, 134] width 134 height 27
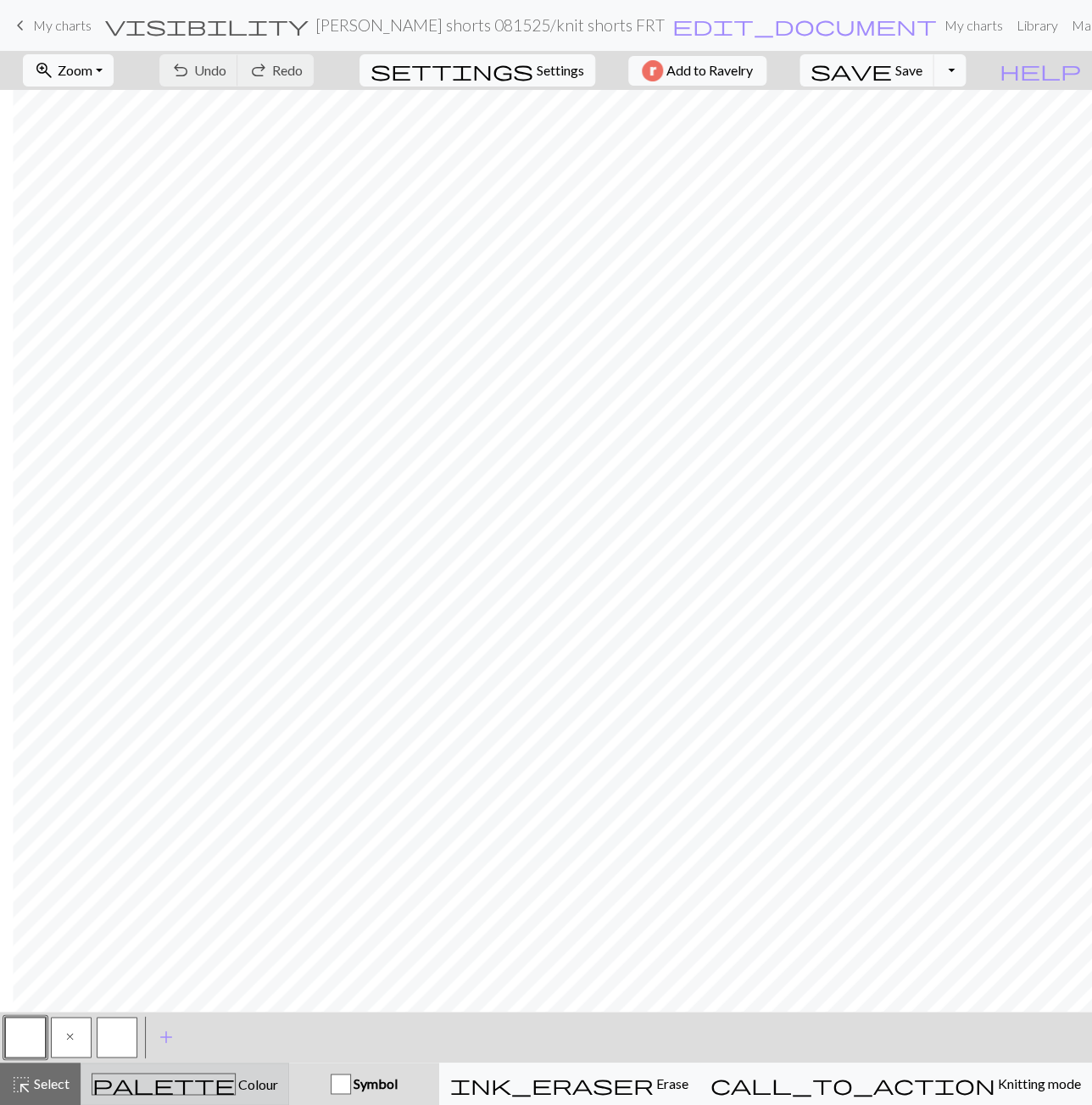
click at [170, 1098] on button "palette Colour Colour" at bounding box center [184, 1083] width 209 height 42
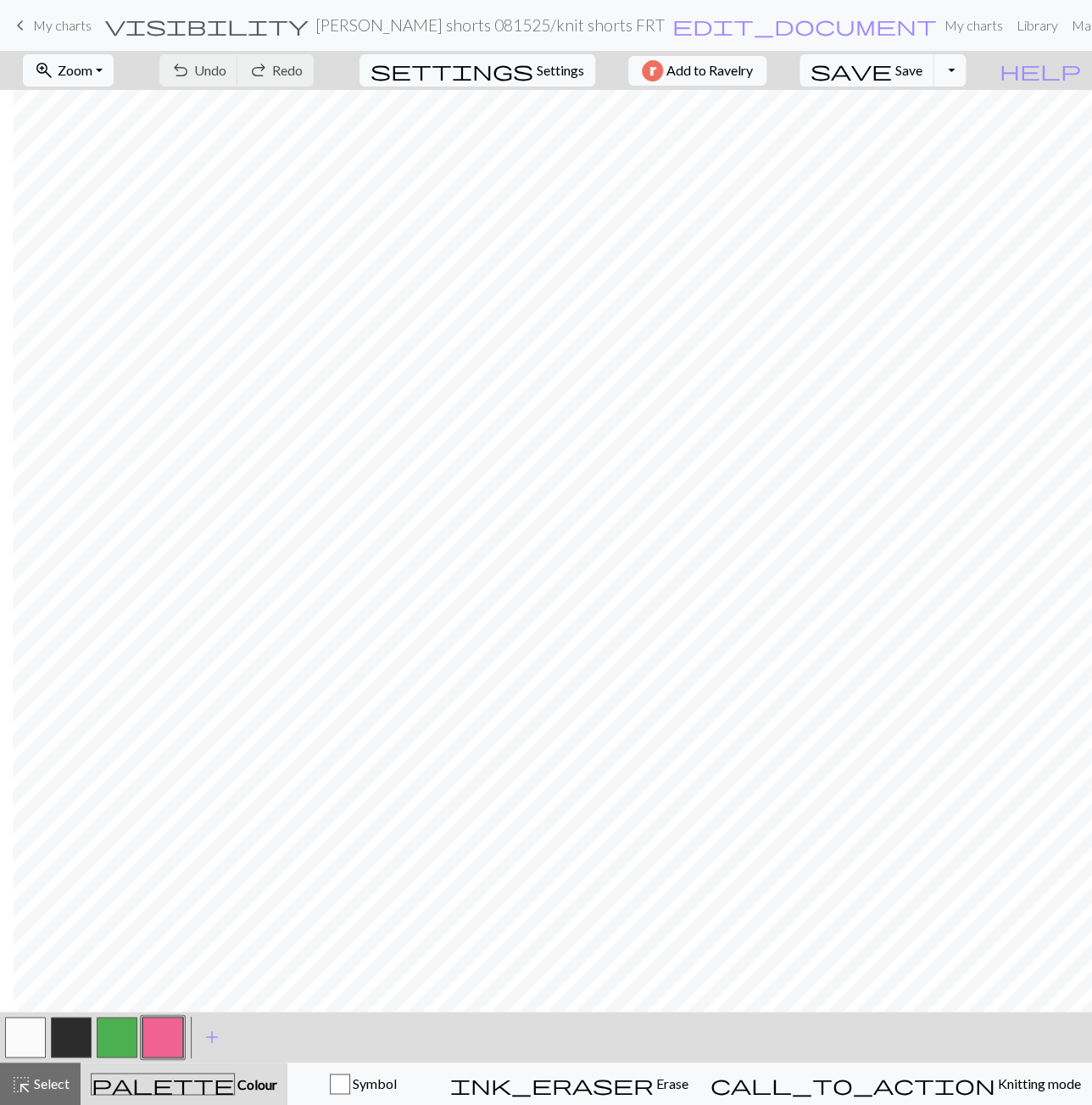
click at [108, 1037] on button "button" at bounding box center [116, 1036] width 41 height 41
drag, startPoint x: 29, startPoint y: 1035, endPoint x: 35, endPoint y: 1017, distance: 19.0
click at [29, 1035] on button "button" at bounding box center [25, 1036] width 41 height 41
drag, startPoint x: 124, startPoint y: 1040, endPoint x: 129, endPoint y: 1005, distance: 35.4
click at [124, 1040] on button "button" at bounding box center [116, 1036] width 41 height 41
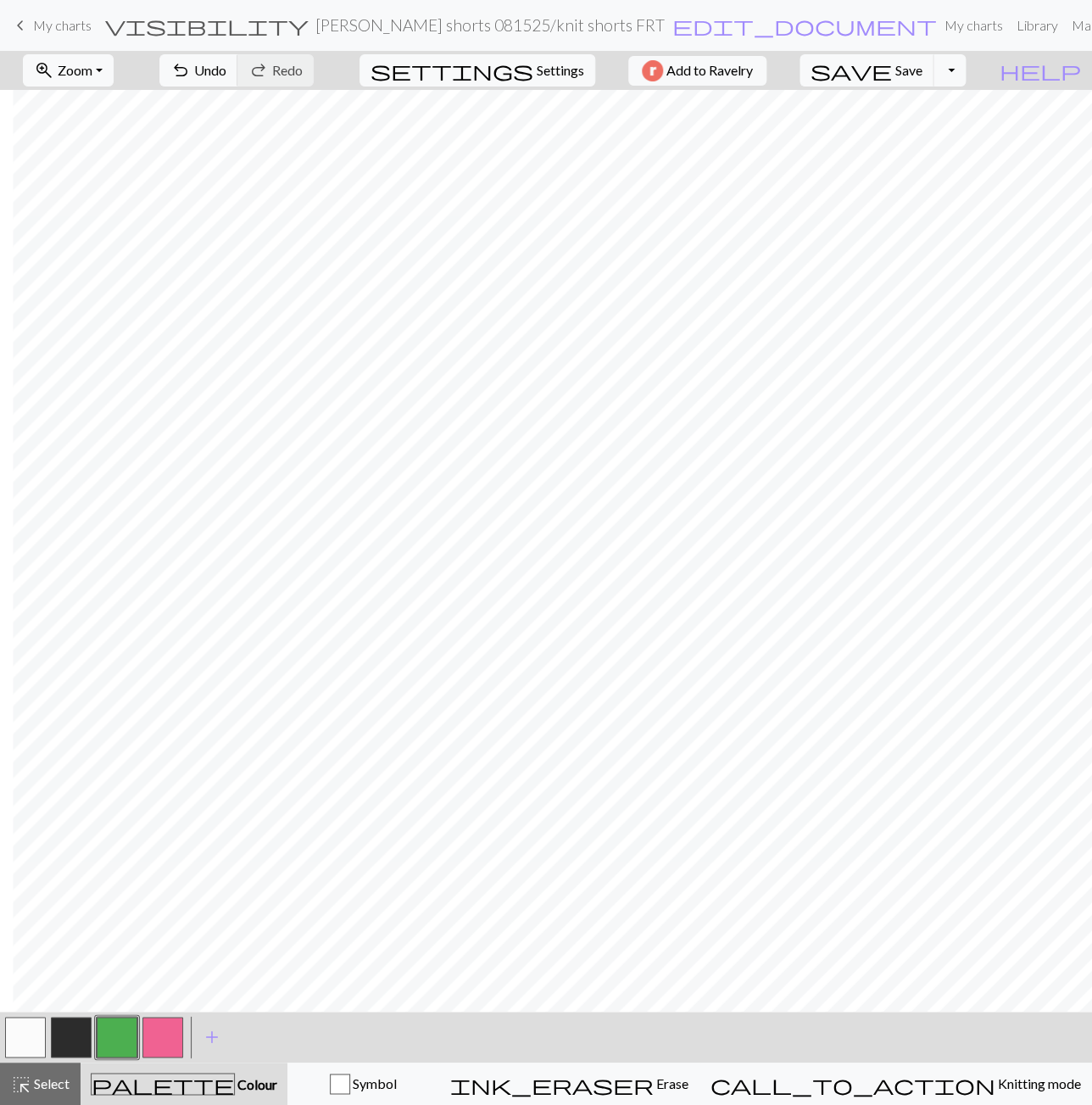
click at [163, 1038] on button "button" at bounding box center [162, 1036] width 41 height 41
